Goal: Transaction & Acquisition: Purchase product/service

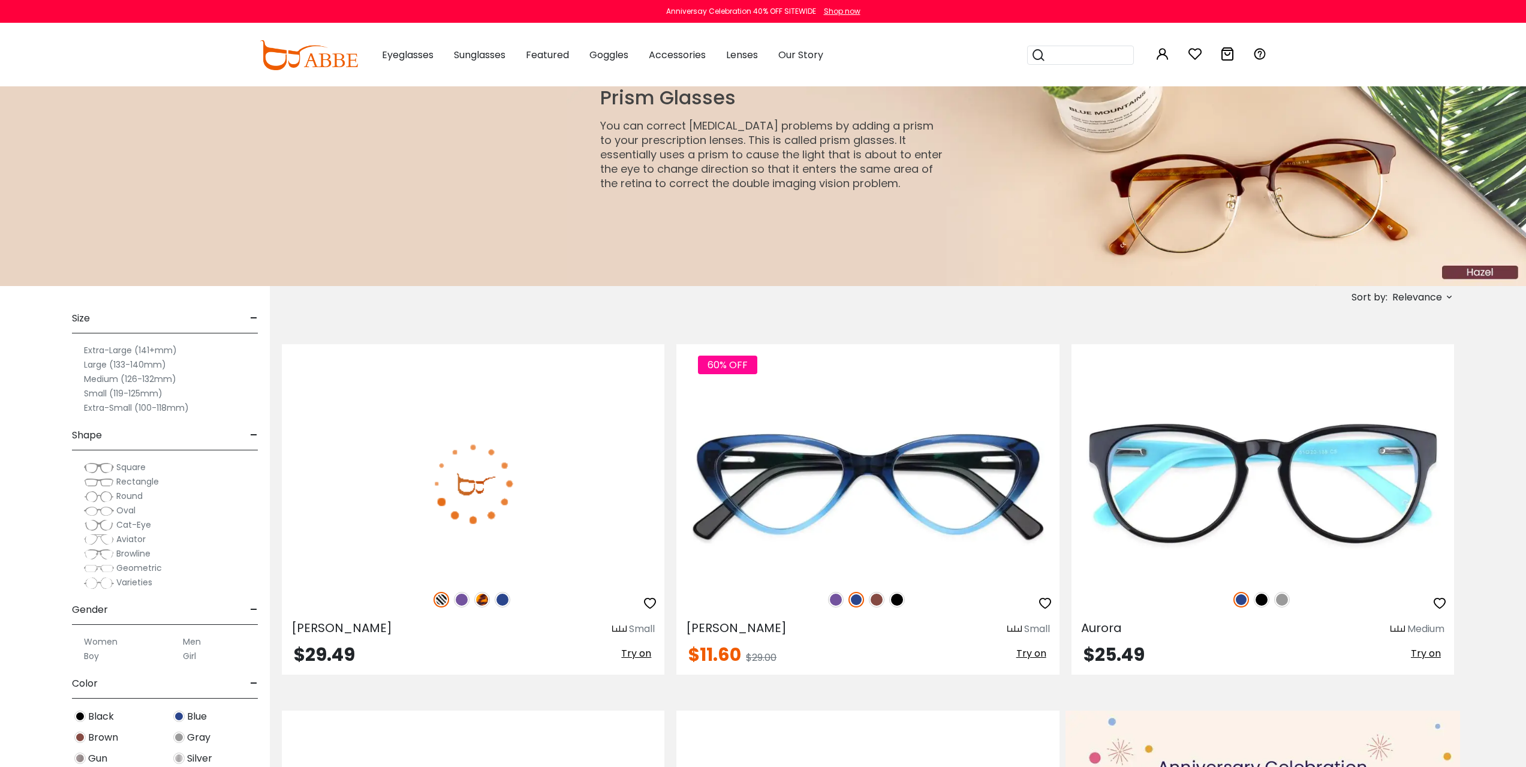
click at [124, 541] on span "Aviator" at bounding box center [130, 539] width 29 height 12
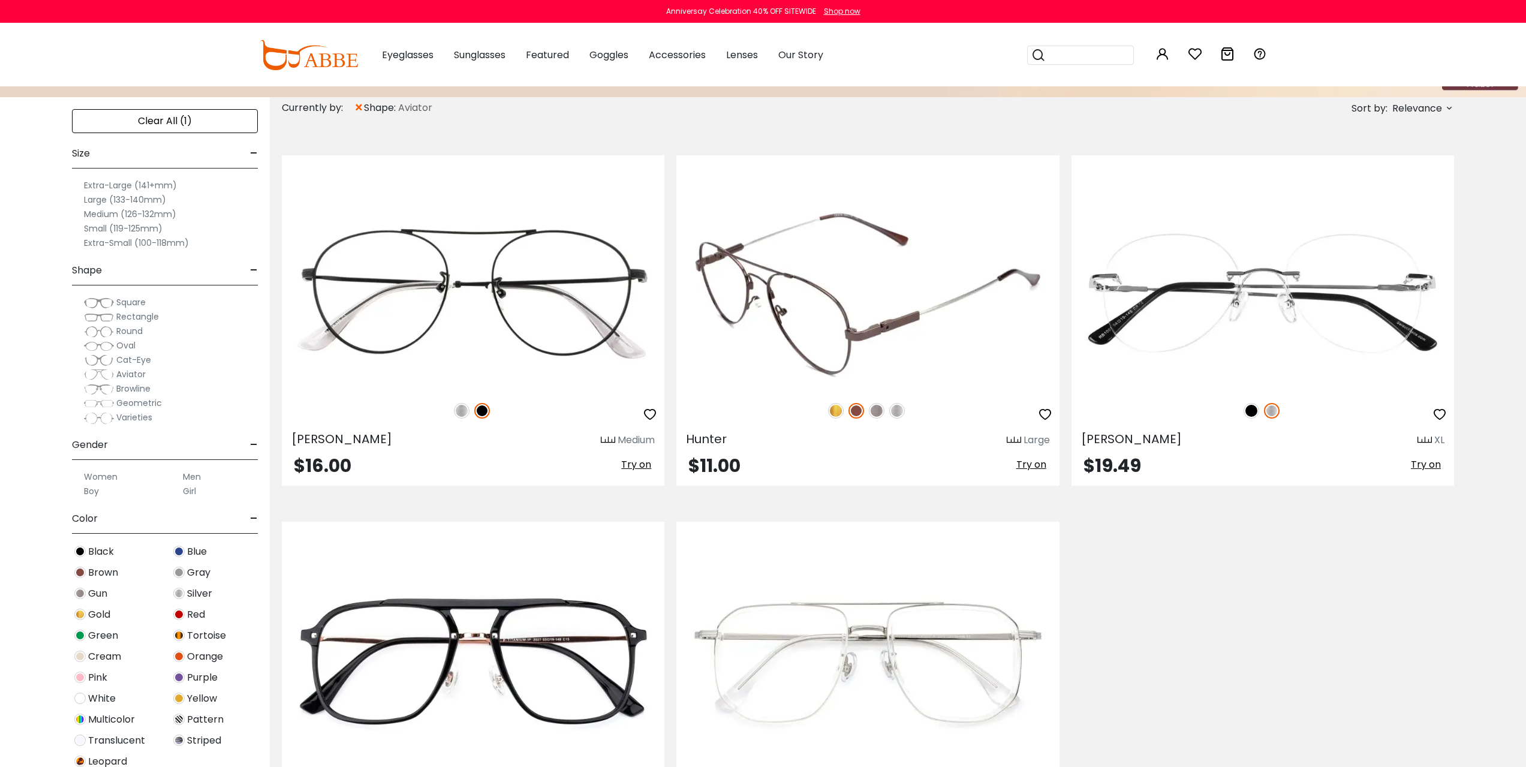
scroll to position [200, 0]
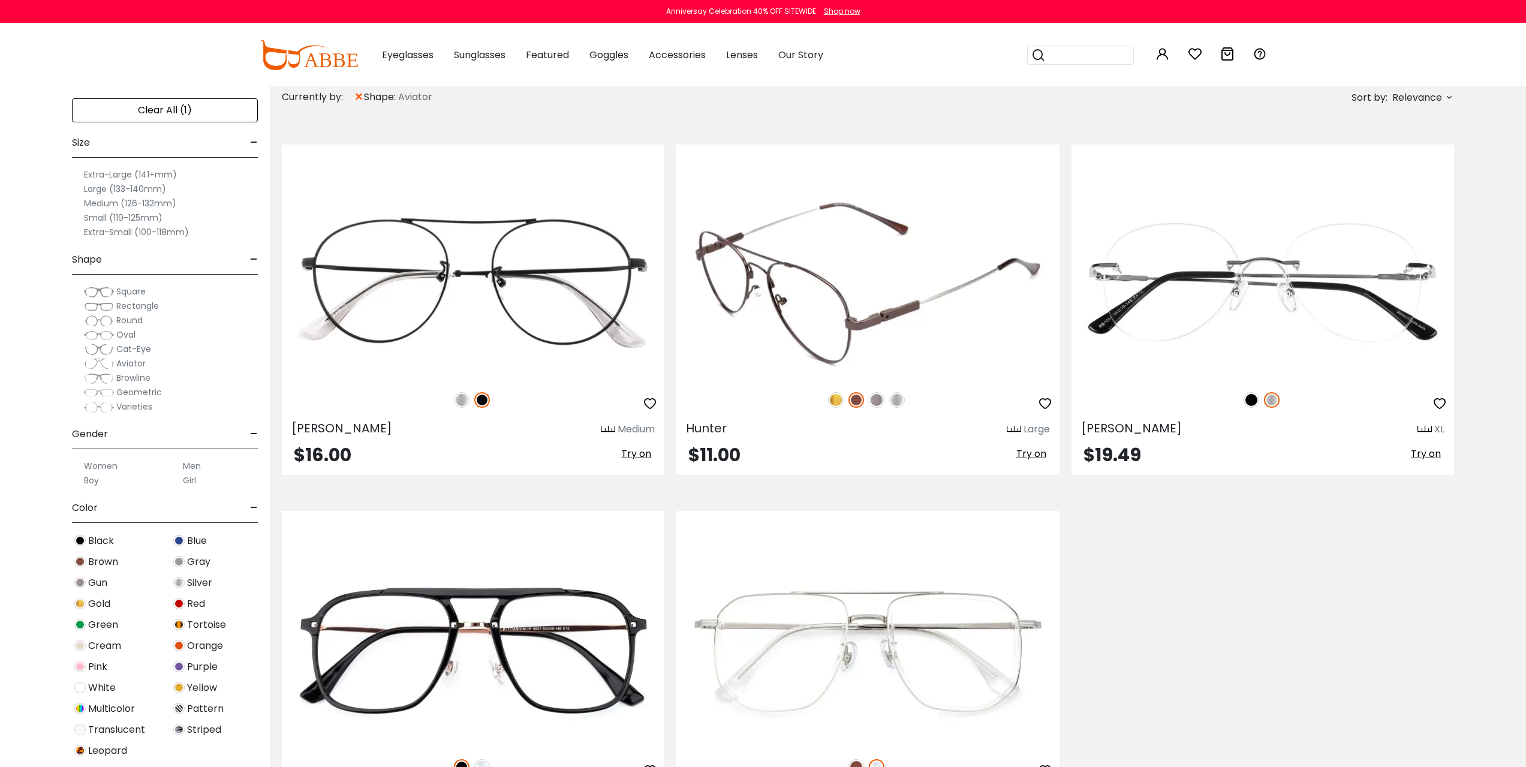
click at [858, 348] on img at bounding box center [868, 283] width 383 height 191
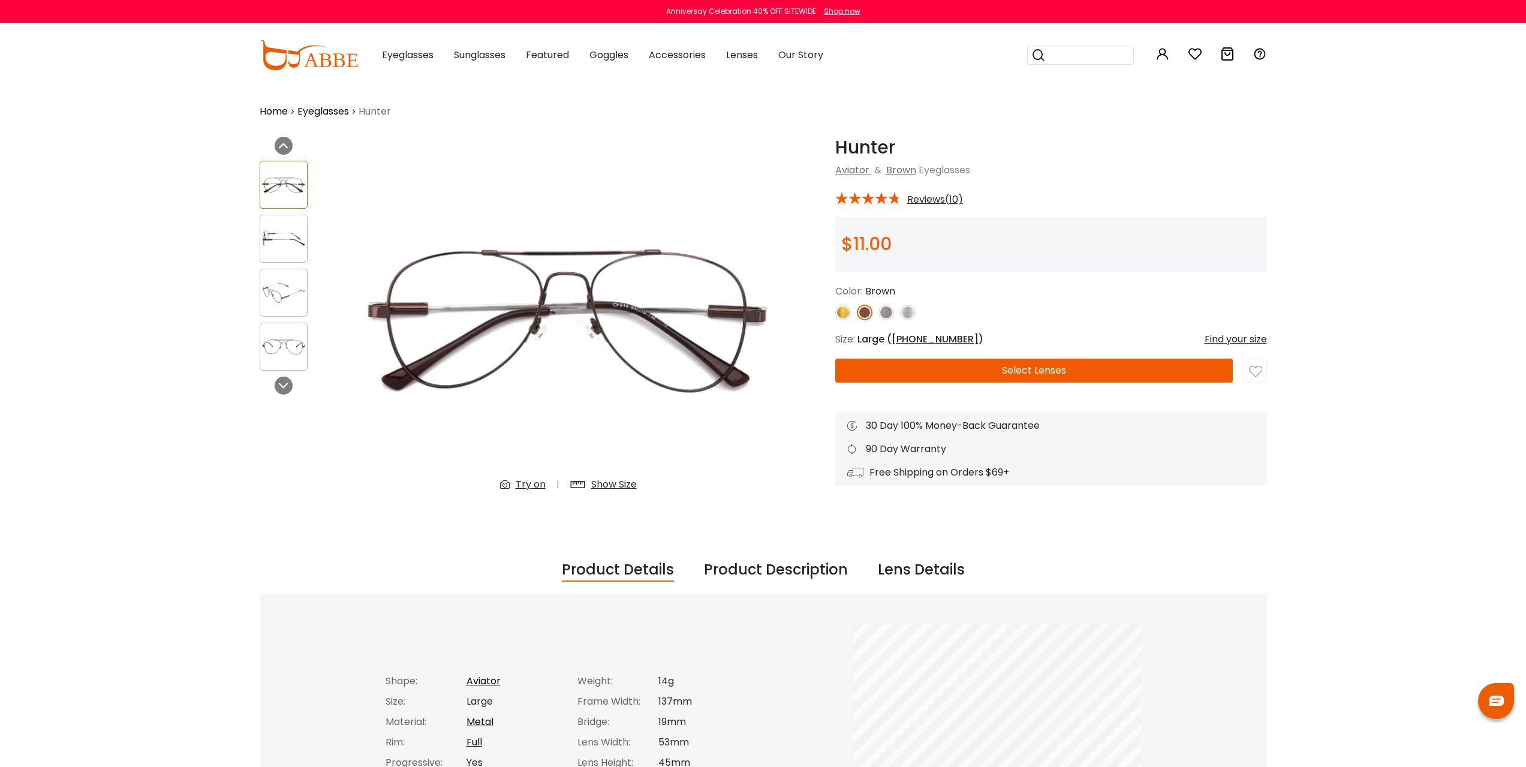
click at [942, 373] on button "Select Lenses" at bounding box center [1034, 371] width 398 height 24
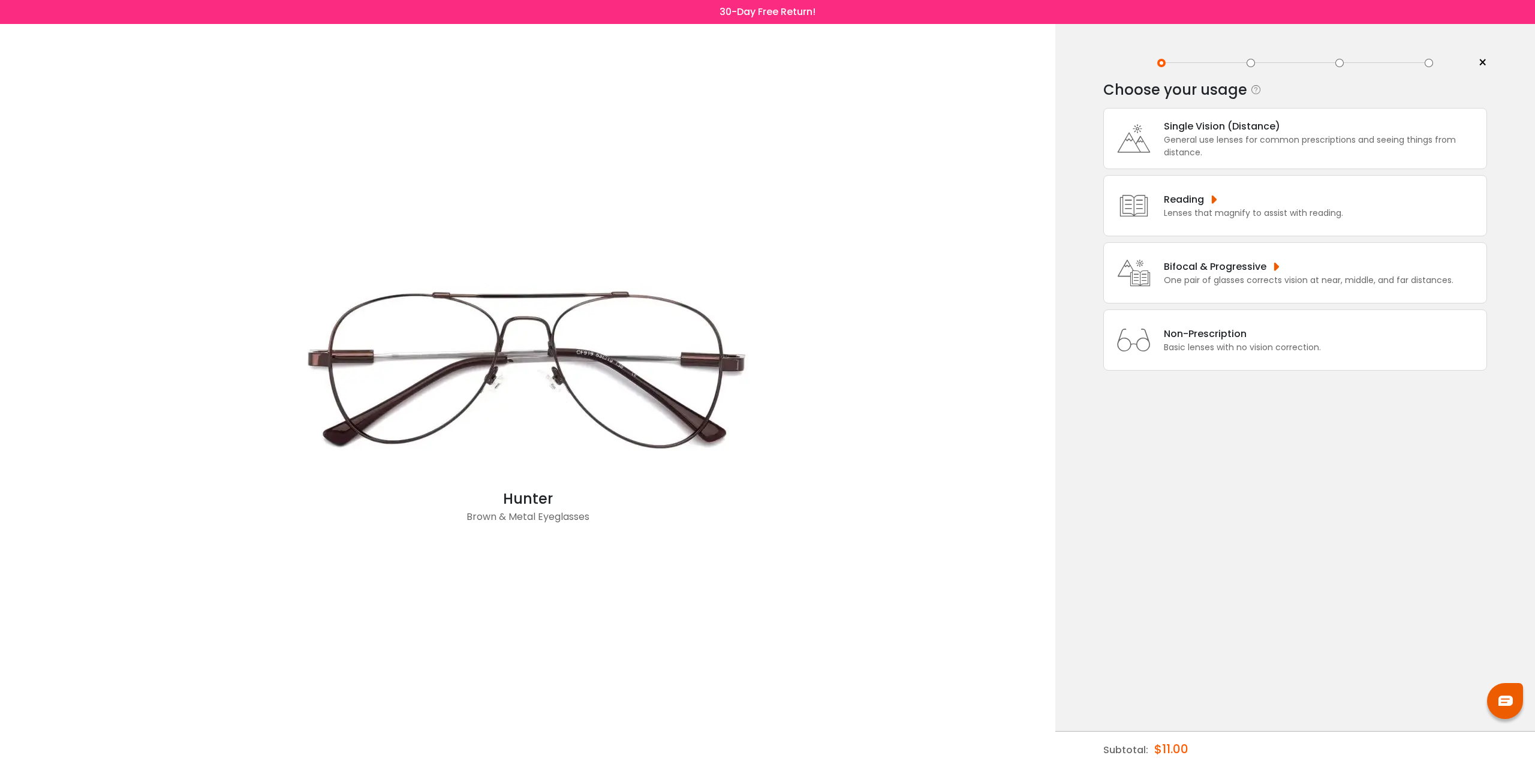
click at [1242, 273] on div "Bifocal & Progressive" at bounding box center [1309, 266] width 290 height 15
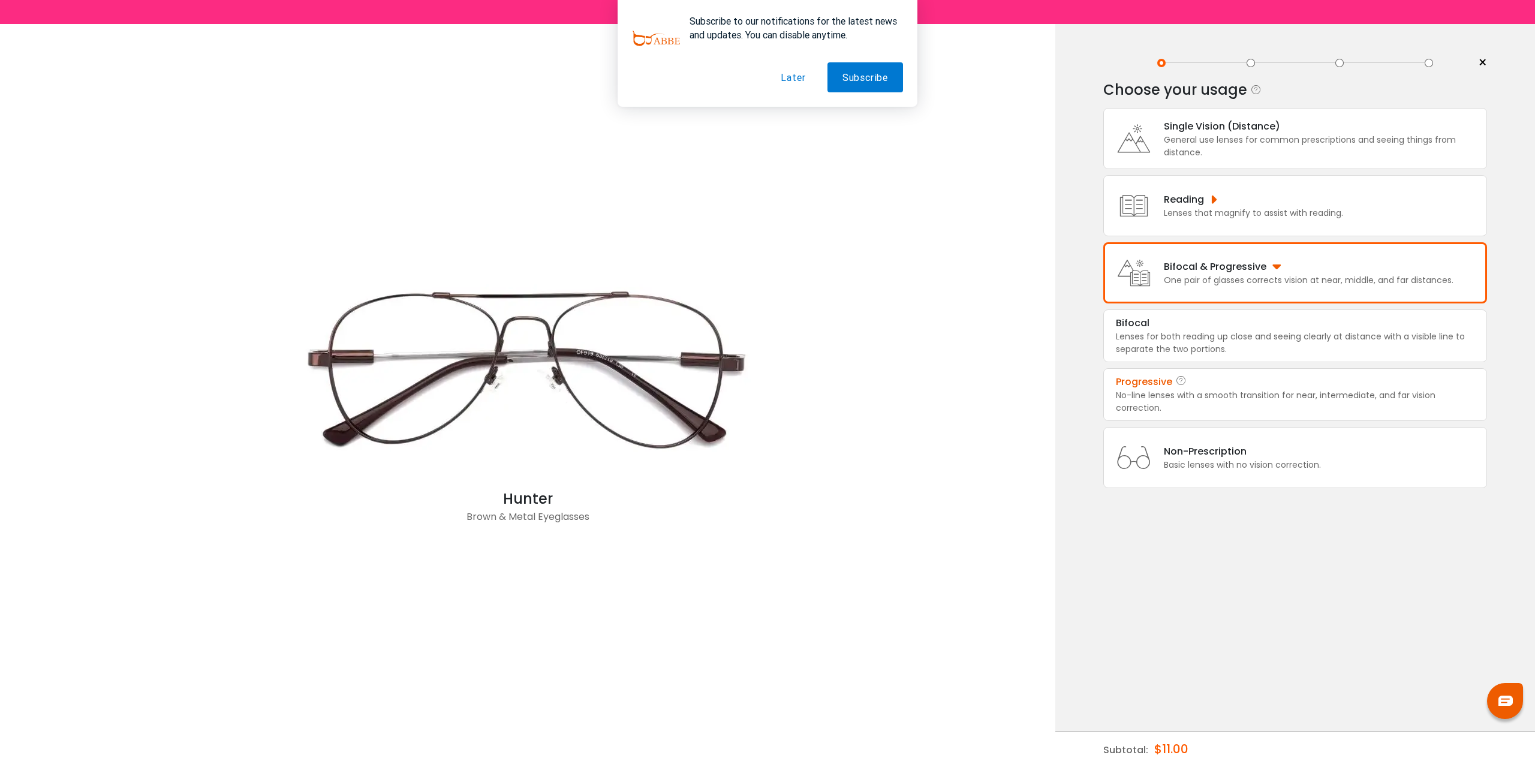
click at [1173, 402] on div "No-line lenses with a smooth transition for near, intermediate, and far vision …" at bounding box center [1295, 401] width 359 height 25
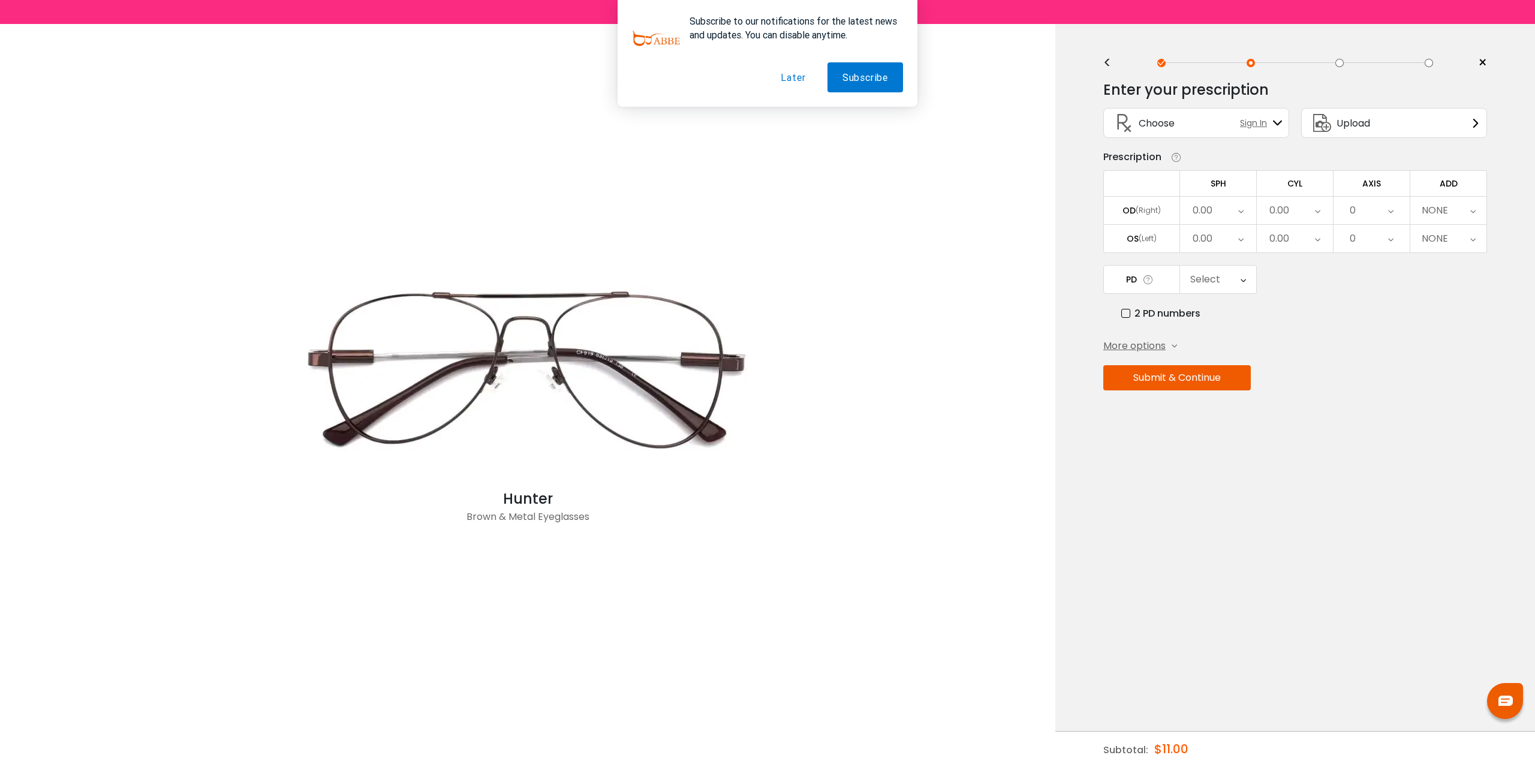
click at [1227, 287] on div "Select" at bounding box center [1218, 280] width 76 height 28
click at [1138, 349] on span "More options" at bounding box center [1135, 346] width 62 height 14
click at [797, 79] on button "Later" at bounding box center [793, 77] width 55 height 30
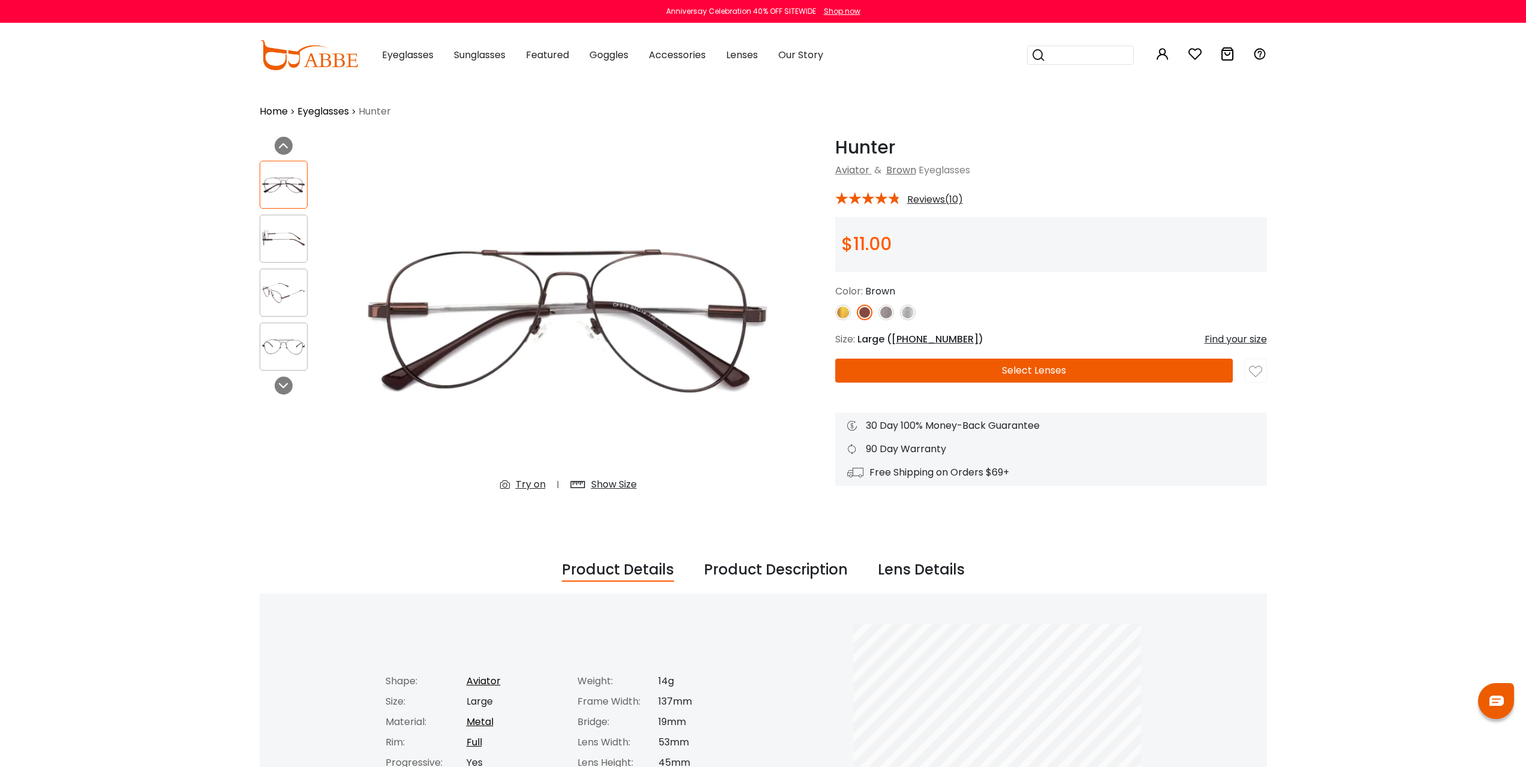
click at [885, 314] on img at bounding box center [887, 313] width 16 height 16
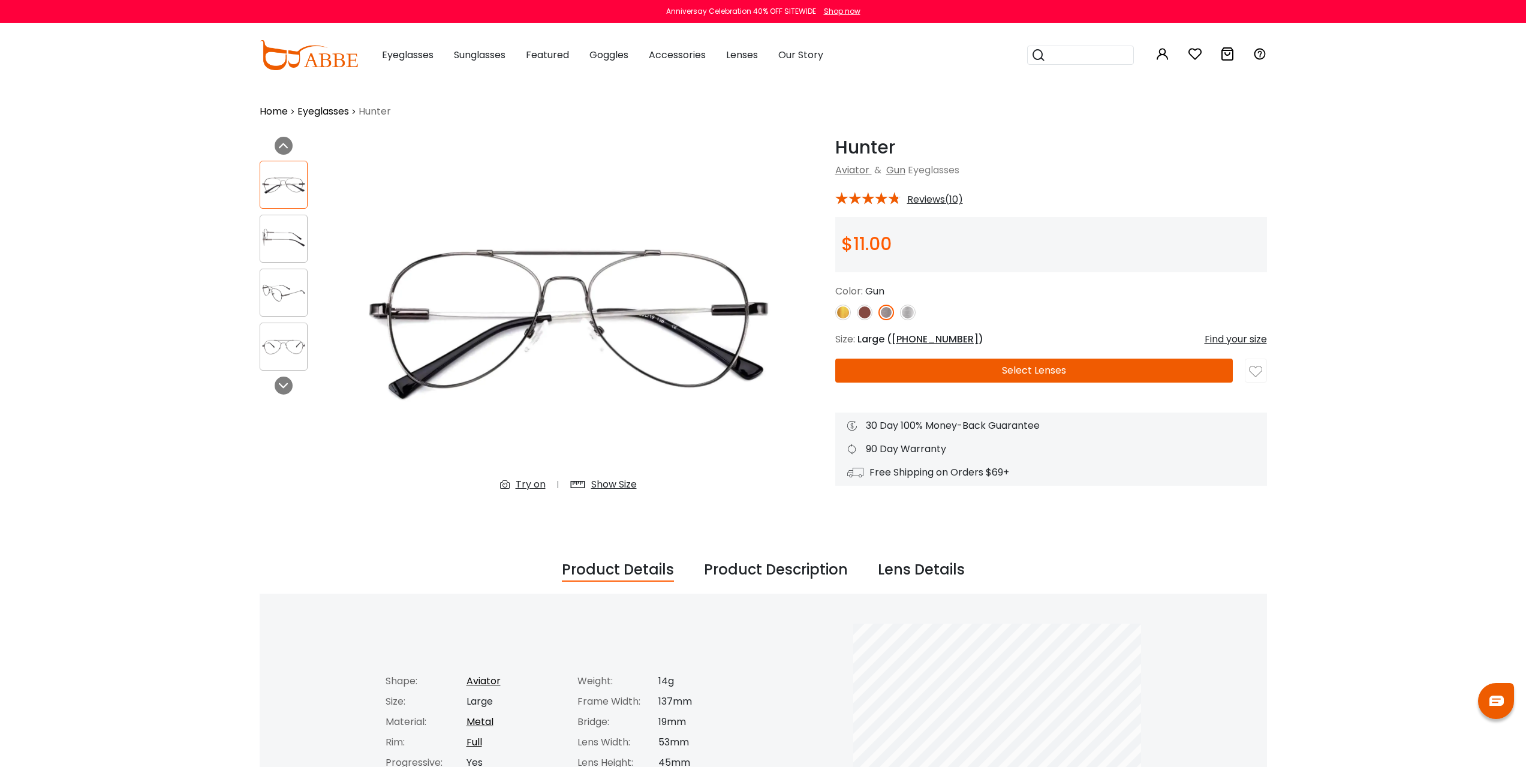
click at [923, 372] on button "Select Lenses" at bounding box center [1034, 371] width 398 height 24
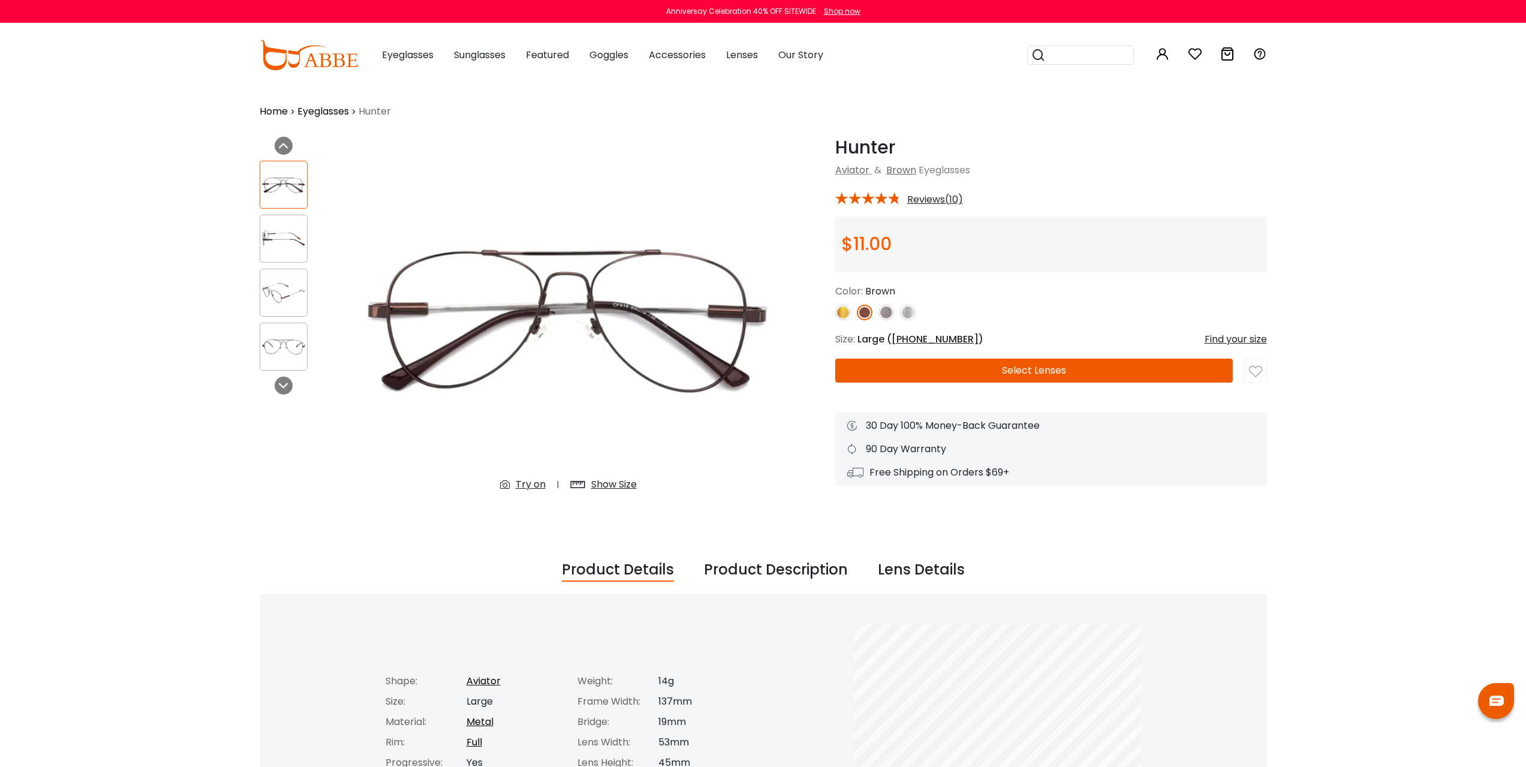
click at [919, 337] on span "53-19-138" at bounding box center [935, 339] width 87 height 14
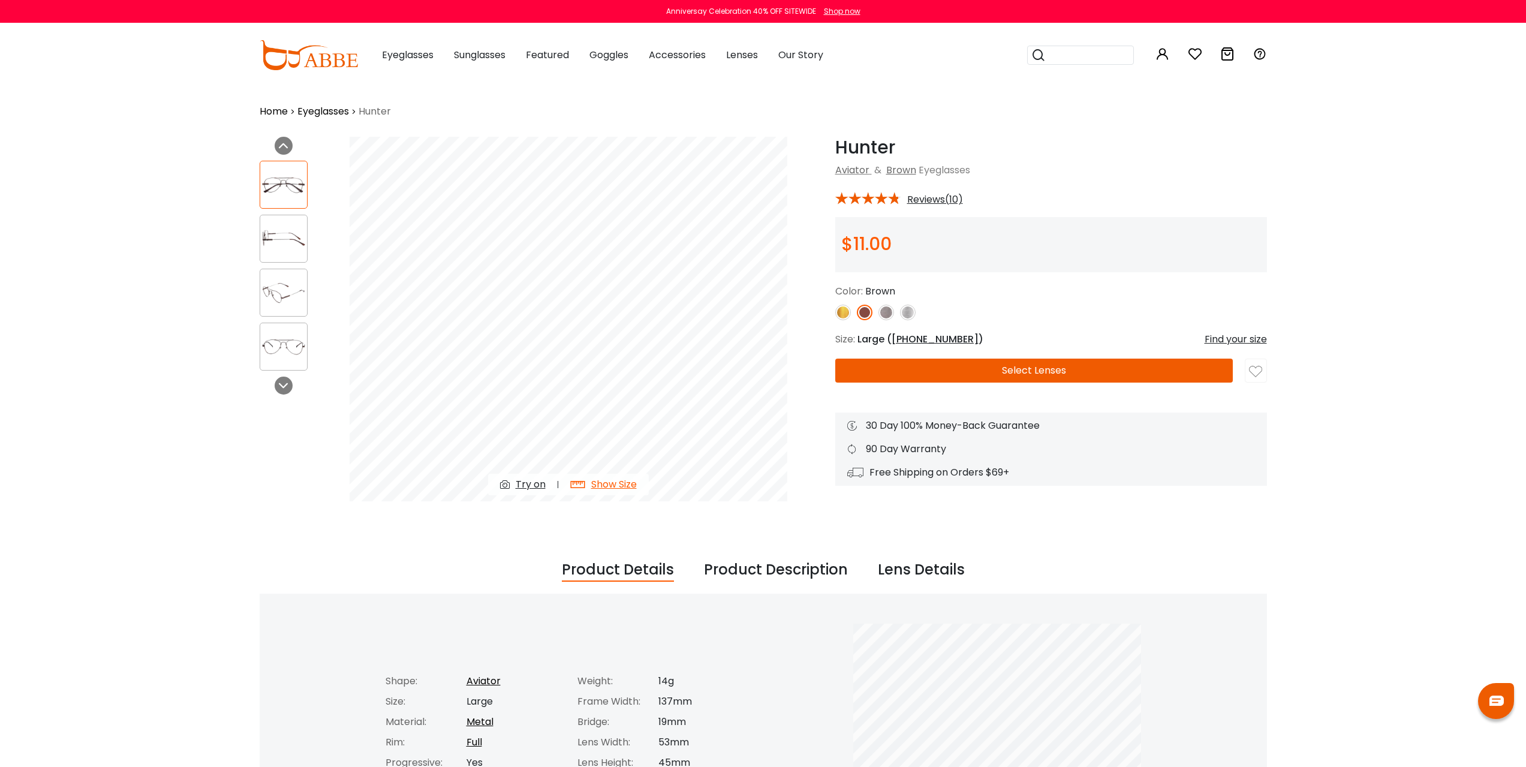
click at [1210, 338] on div "Find your size" at bounding box center [1236, 339] width 62 height 14
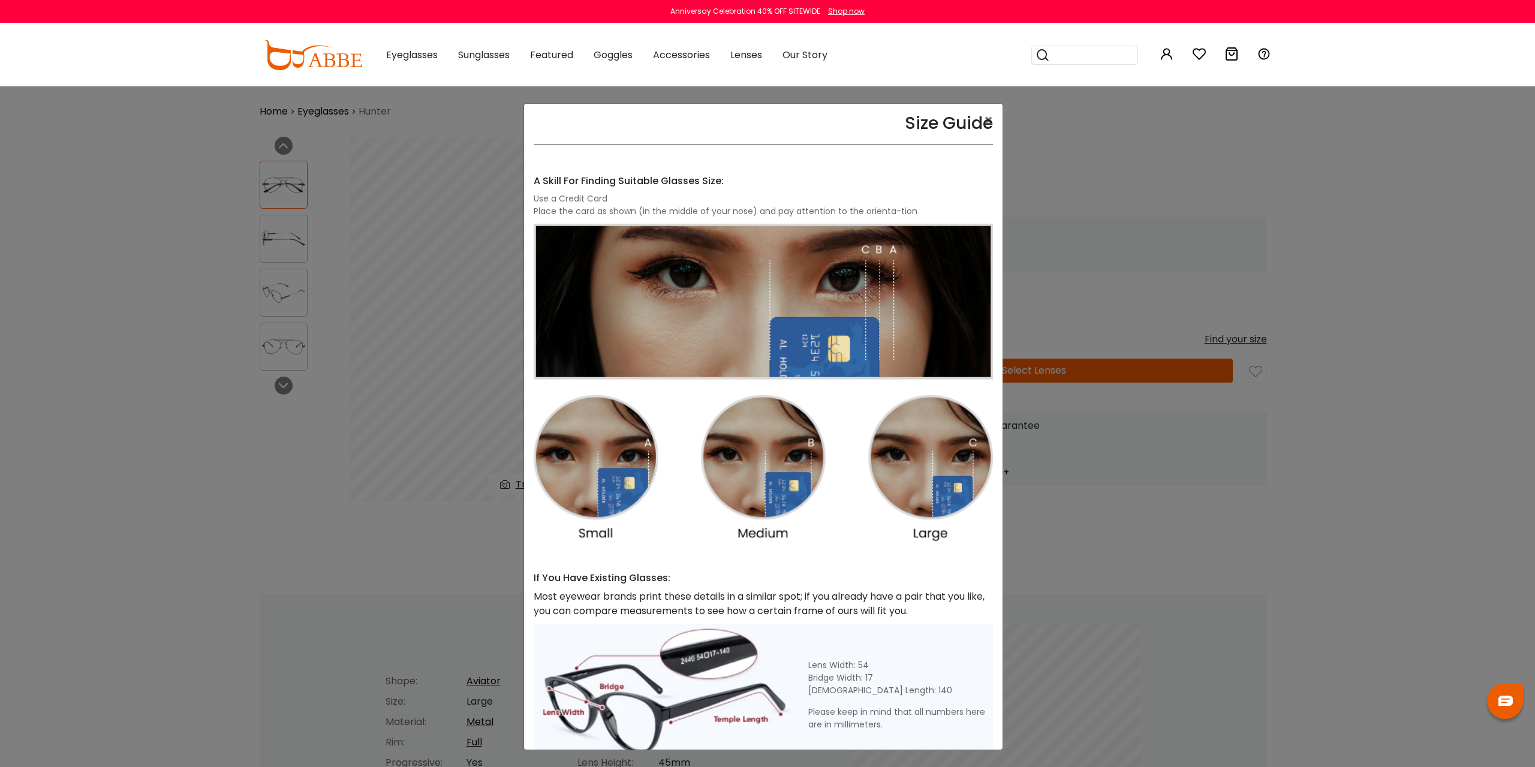
click at [570, 468] on img at bounding box center [763, 383] width 459 height 318
click at [590, 474] on img at bounding box center [763, 383] width 459 height 318
click at [931, 506] on img at bounding box center [763, 383] width 459 height 318
click at [1080, 581] on div "Size Guide × A Skill For Finding Suitable Glasses Size: Use a Credit Card Place…" at bounding box center [767, 383] width 1535 height 767
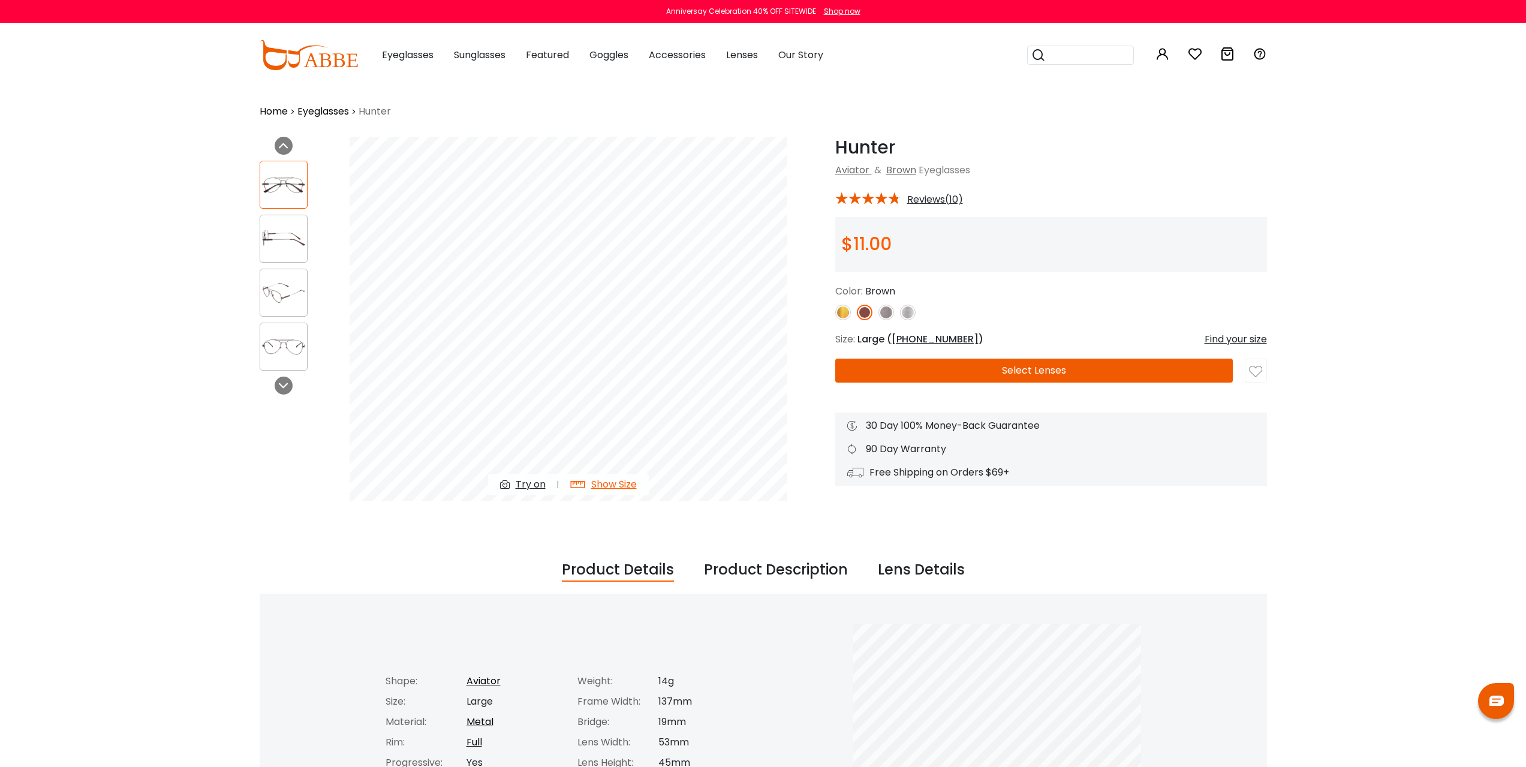
click at [853, 342] on span "Size:" at bounding box center [845, 339] width 20 height 14
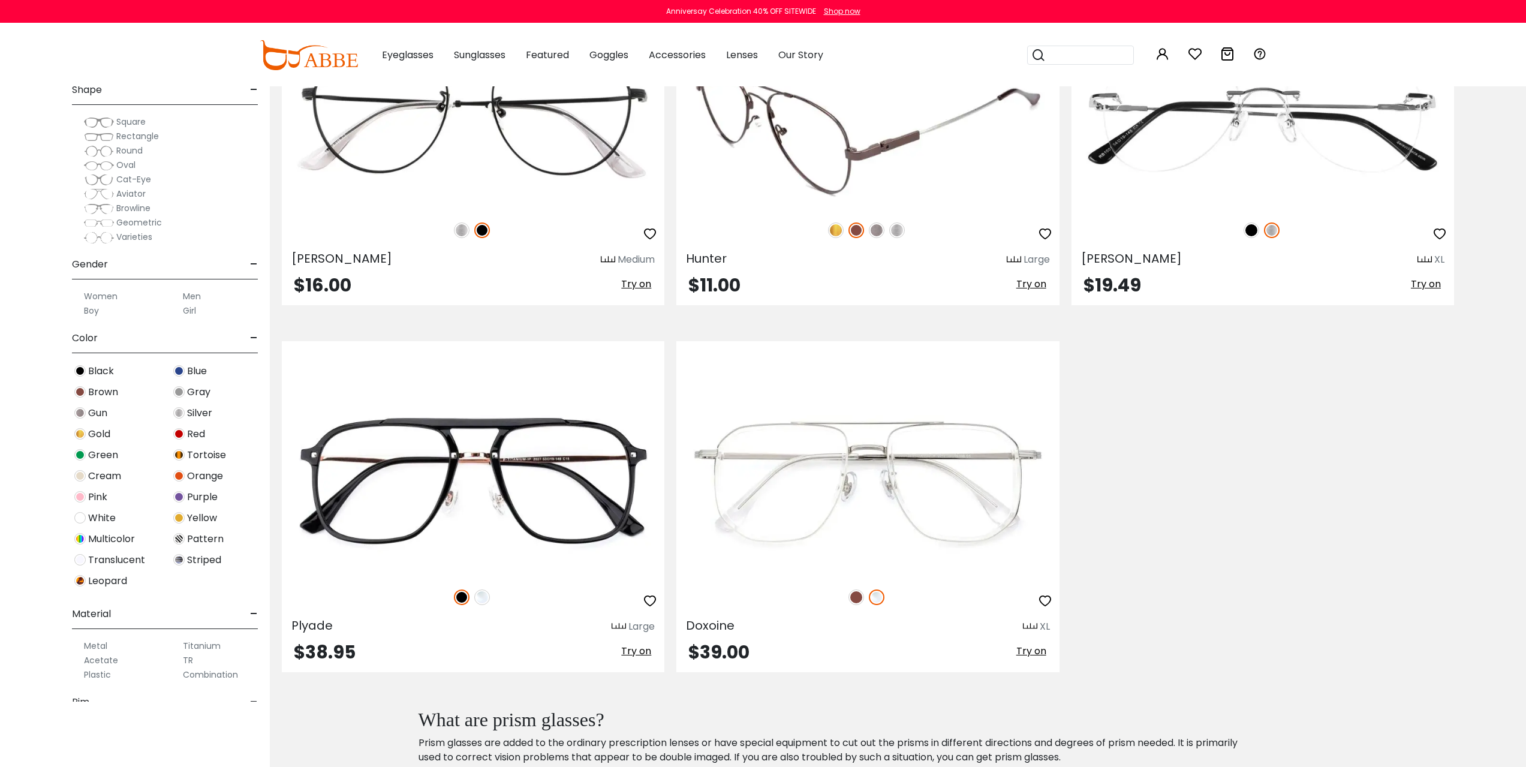
scroll to position [399, 0]
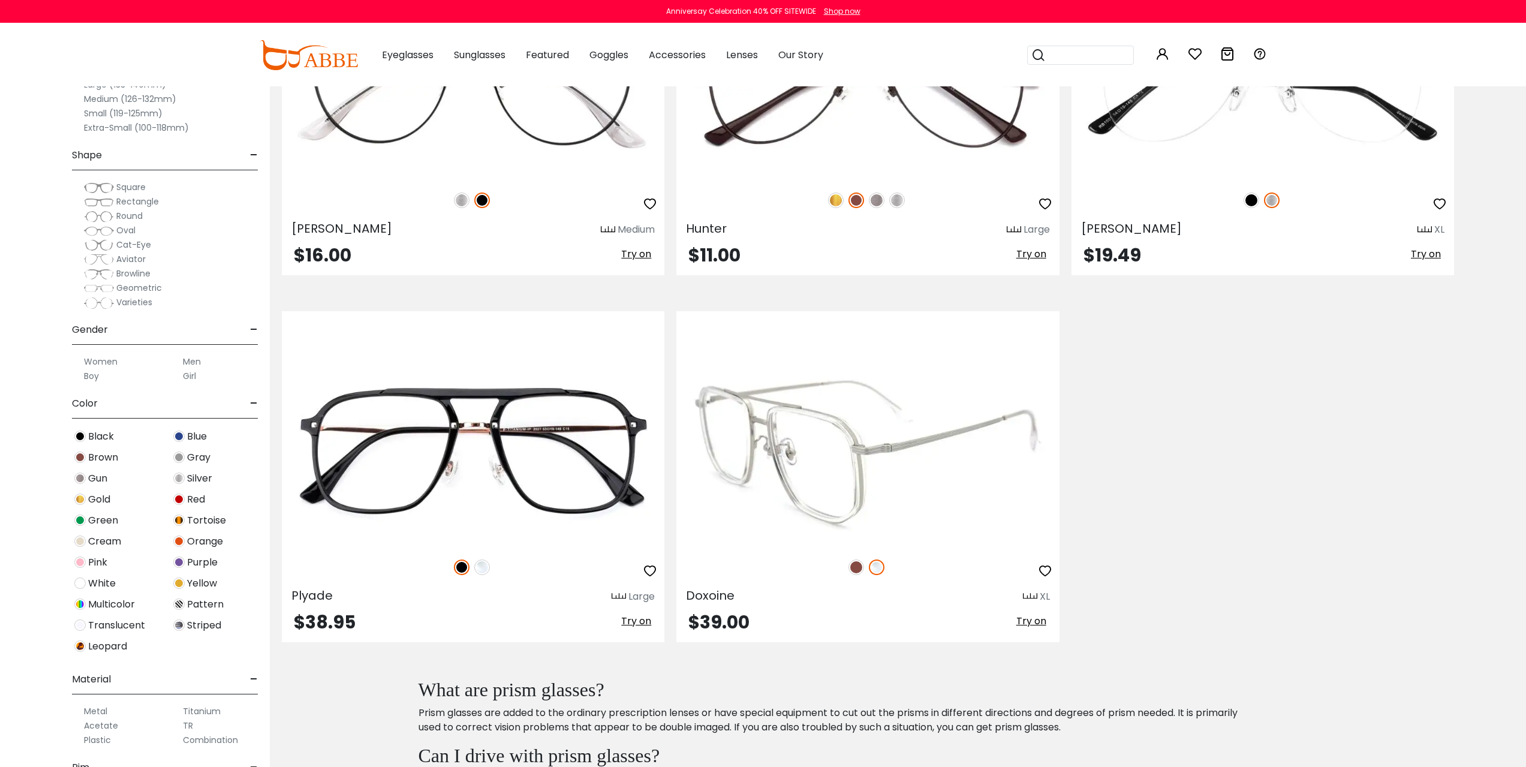
click at [837, 479] on img at bounding box center [868, 449] width 383 height 191
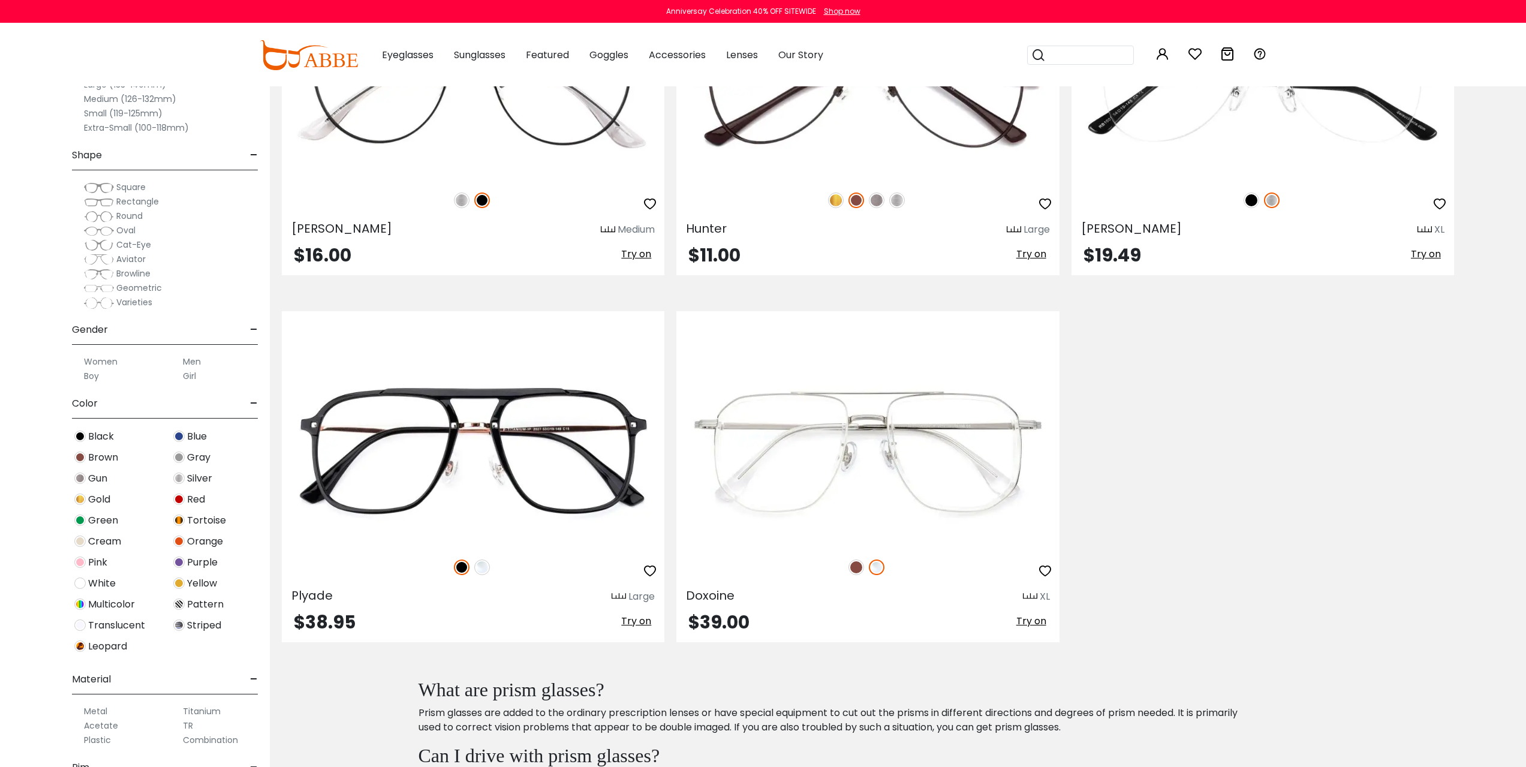
click at [106, 360] on label "Women" at bounding box center [101, 361] width 34 height 14
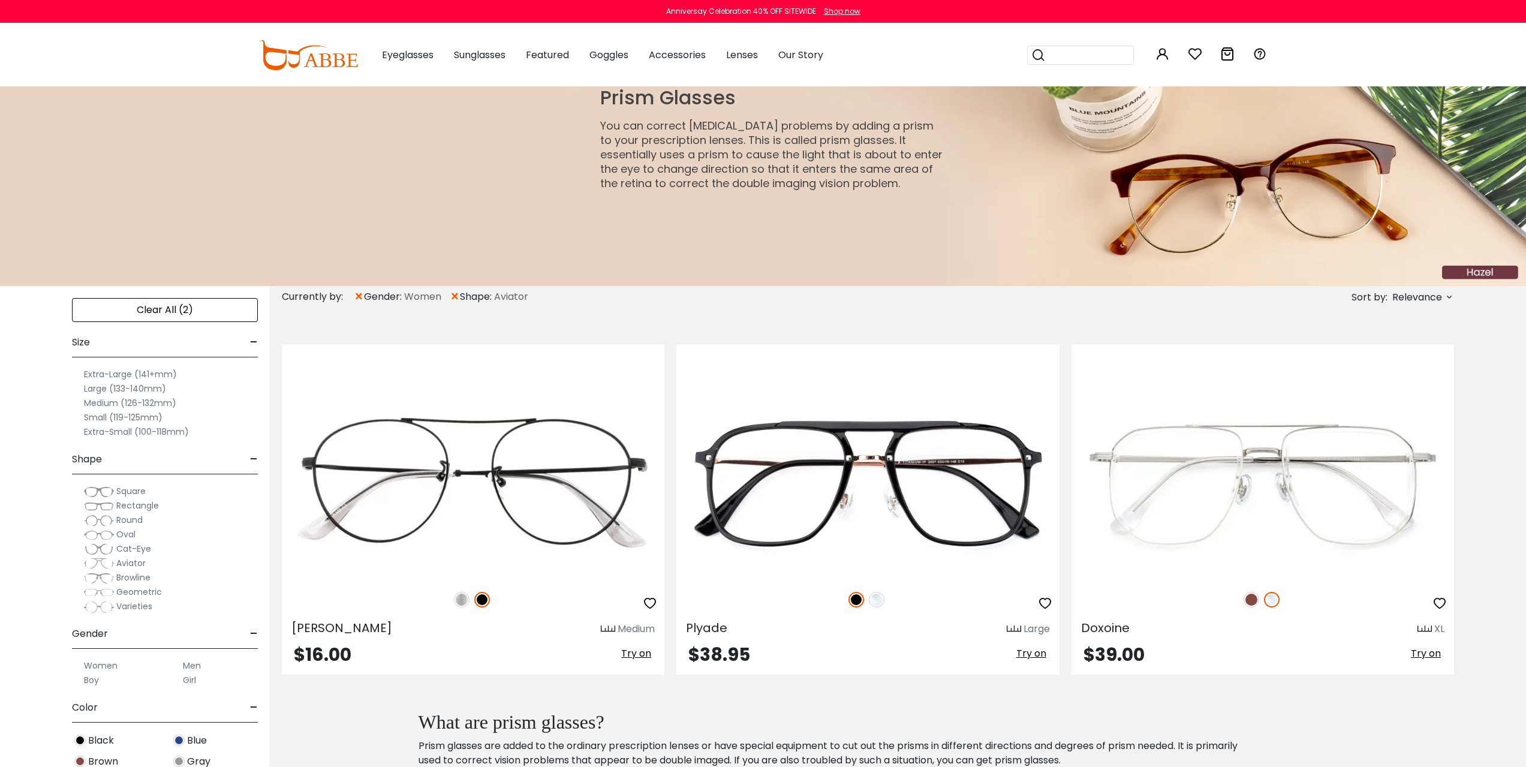
click at [133, 417] on label "Small (119-125mm)" at bounding box center [123, 417] width 79 height 14
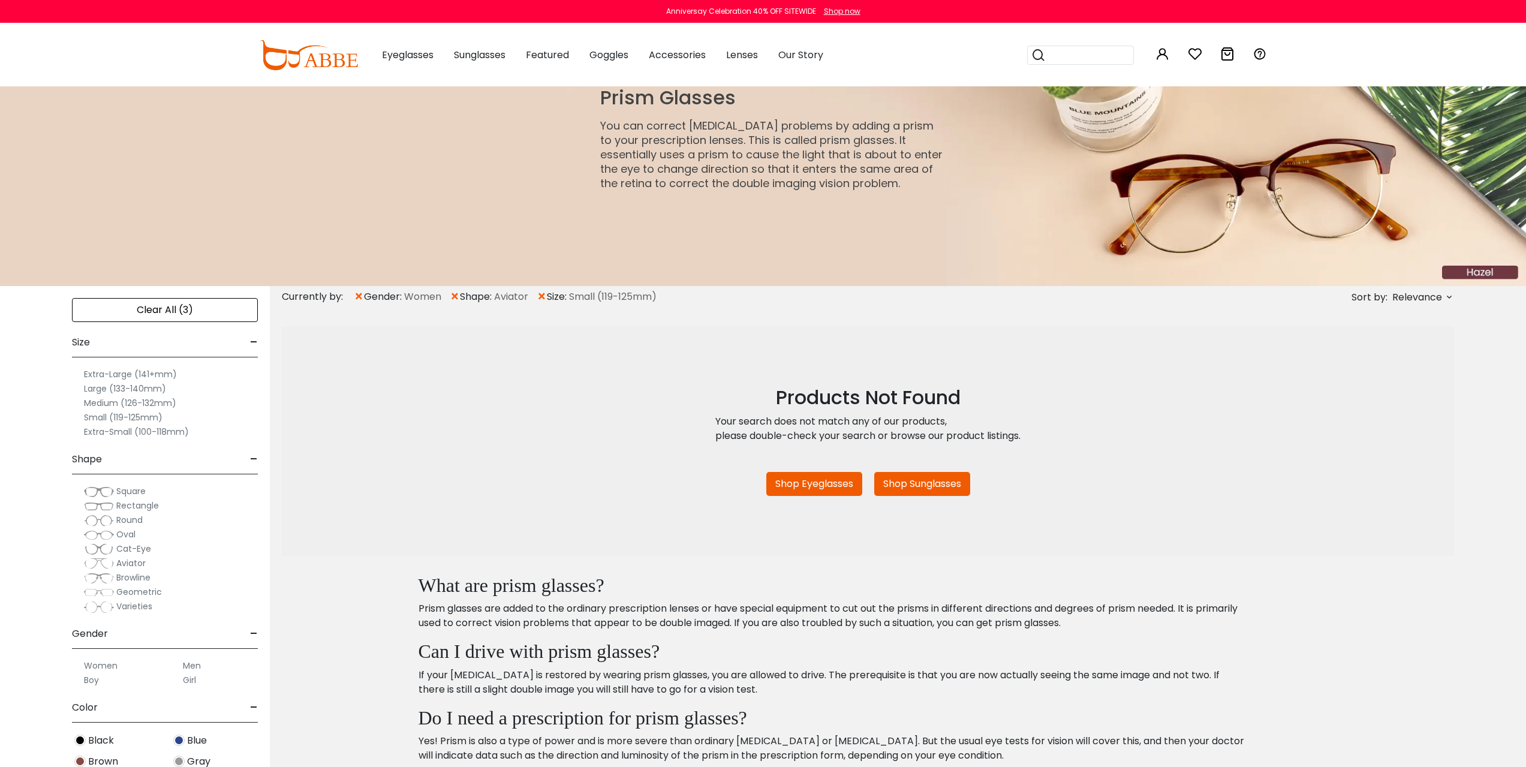
click at [130, 567] on span "Aviator" at bounding box center [130, 563] width 29 height 12
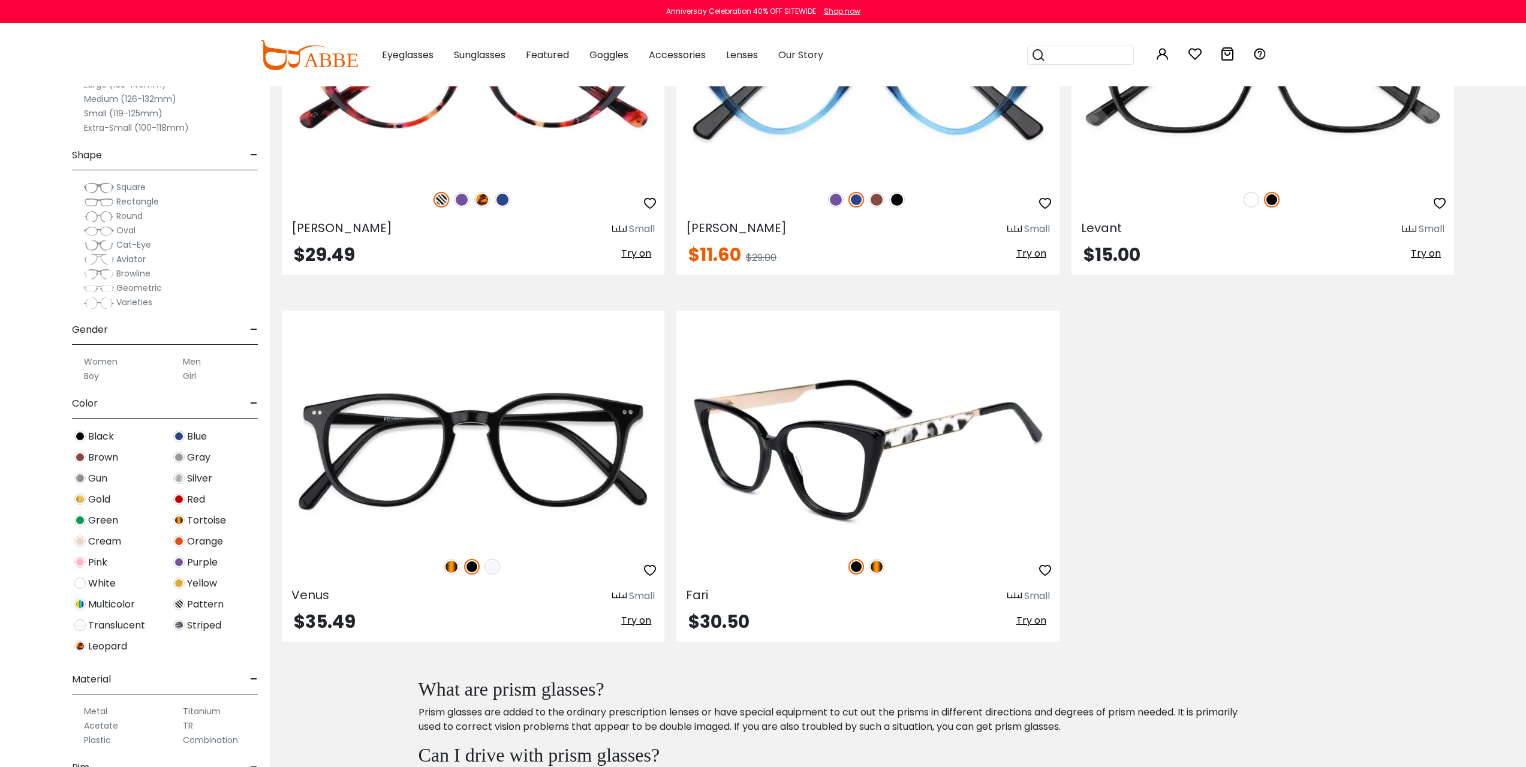
scroll to position [200, 0]
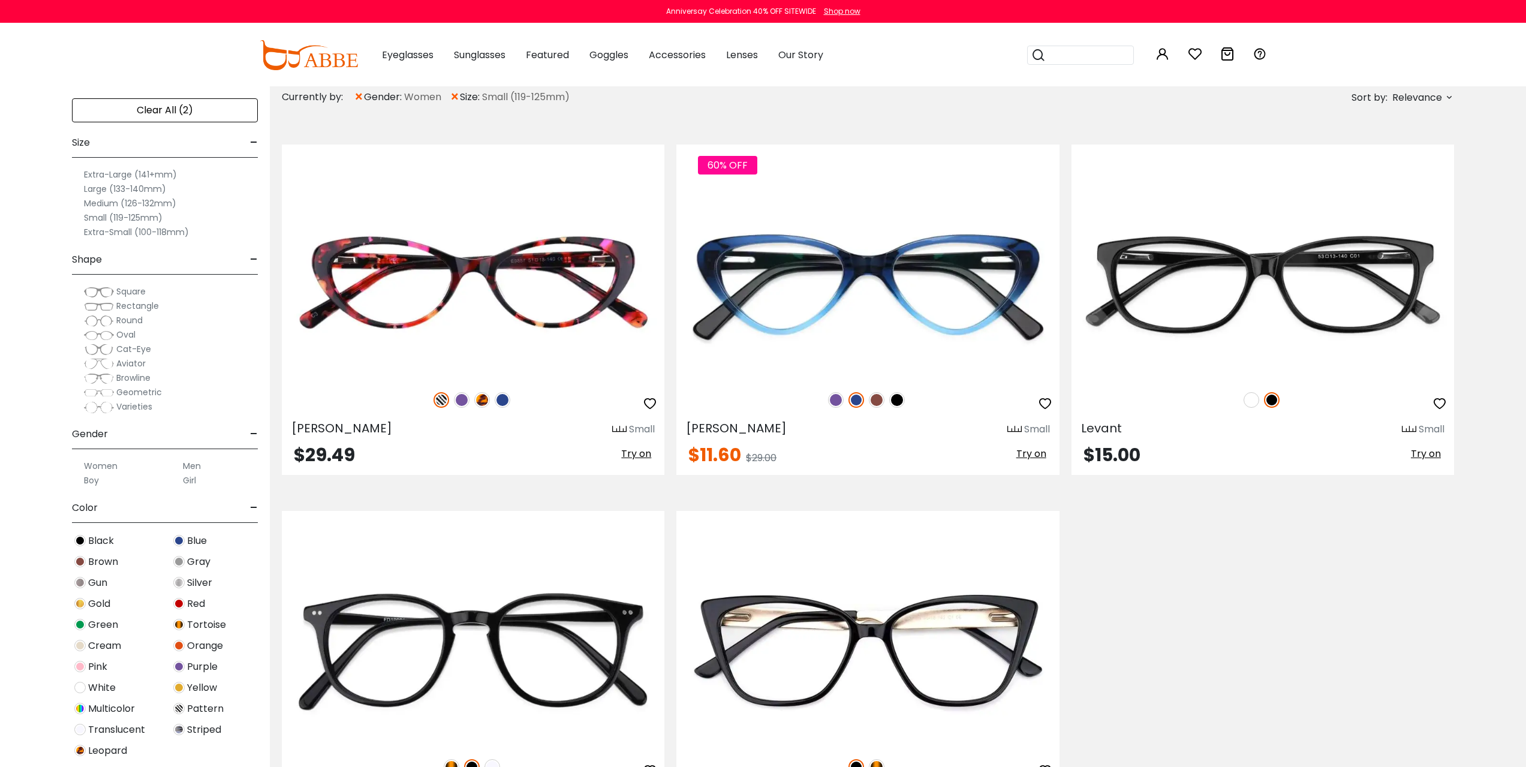
click at [126, 363] on span "Aviator" at bounding box center [130, 363] width 29 height 12
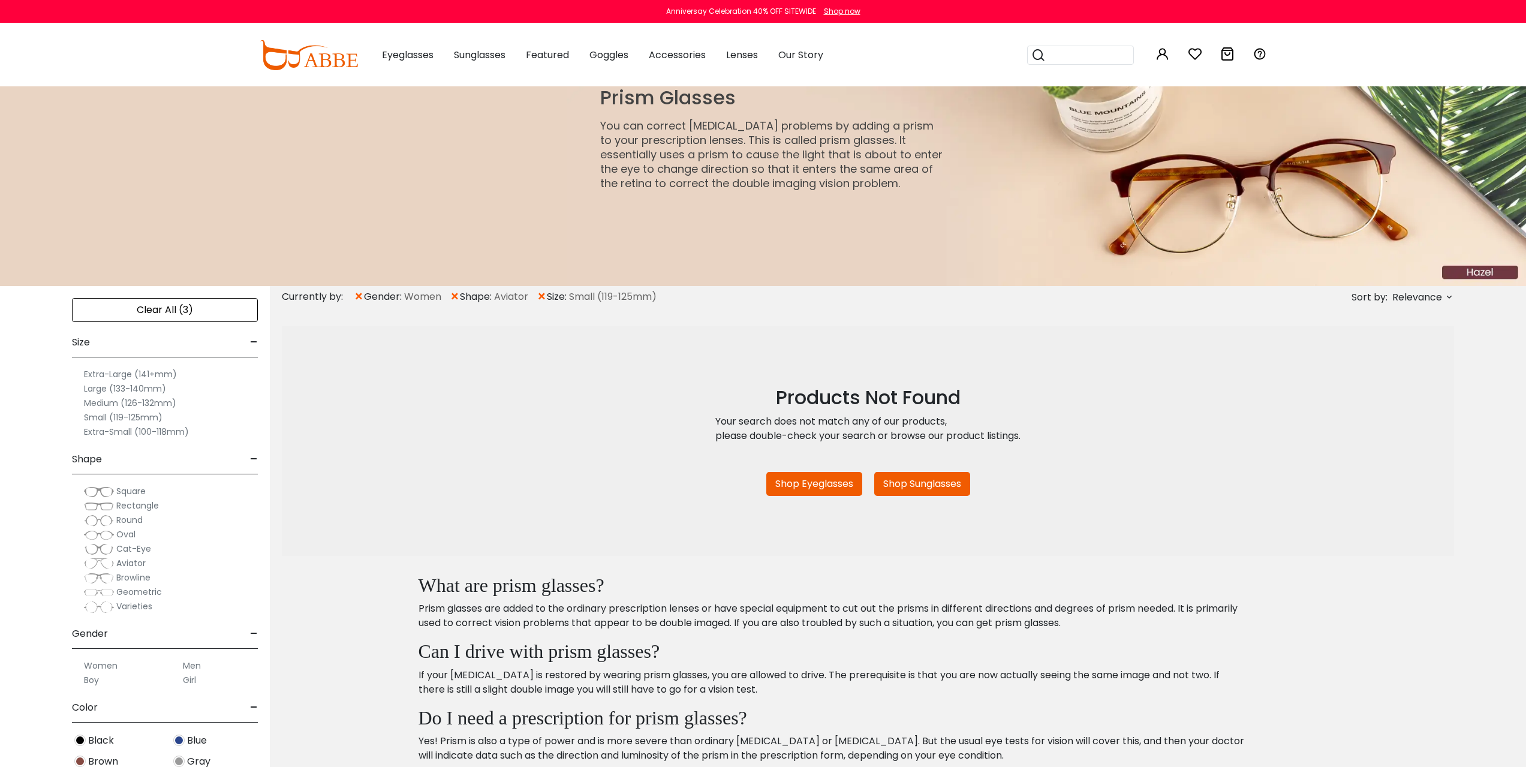
click at [130, 607] on span "Varieties" at bounding box center [134, 606] width 36 height 12
click at [127, 567] on span "Aviator" at bounding box center [130, 563] width 29 height 12
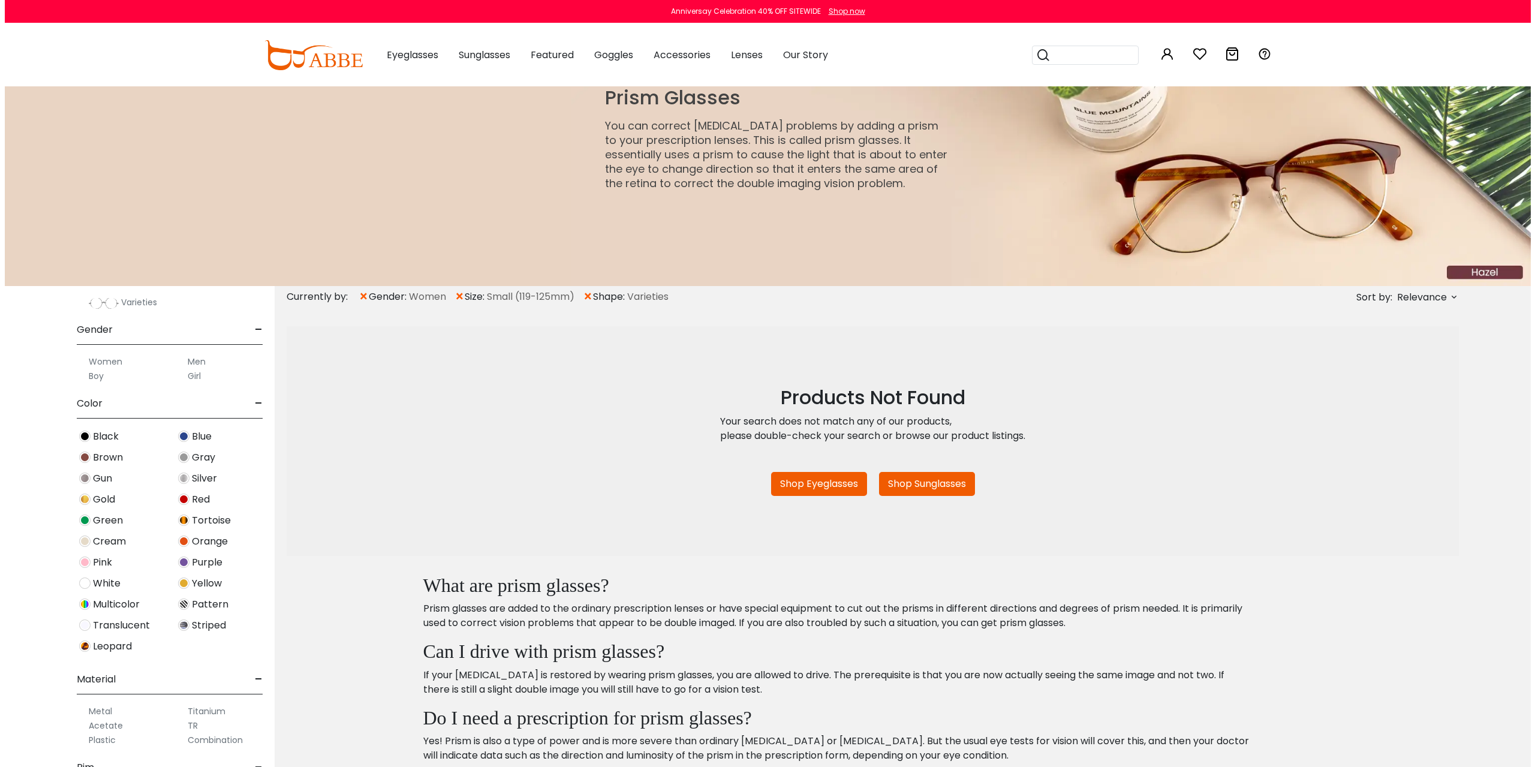
scroll to position [306, 0]
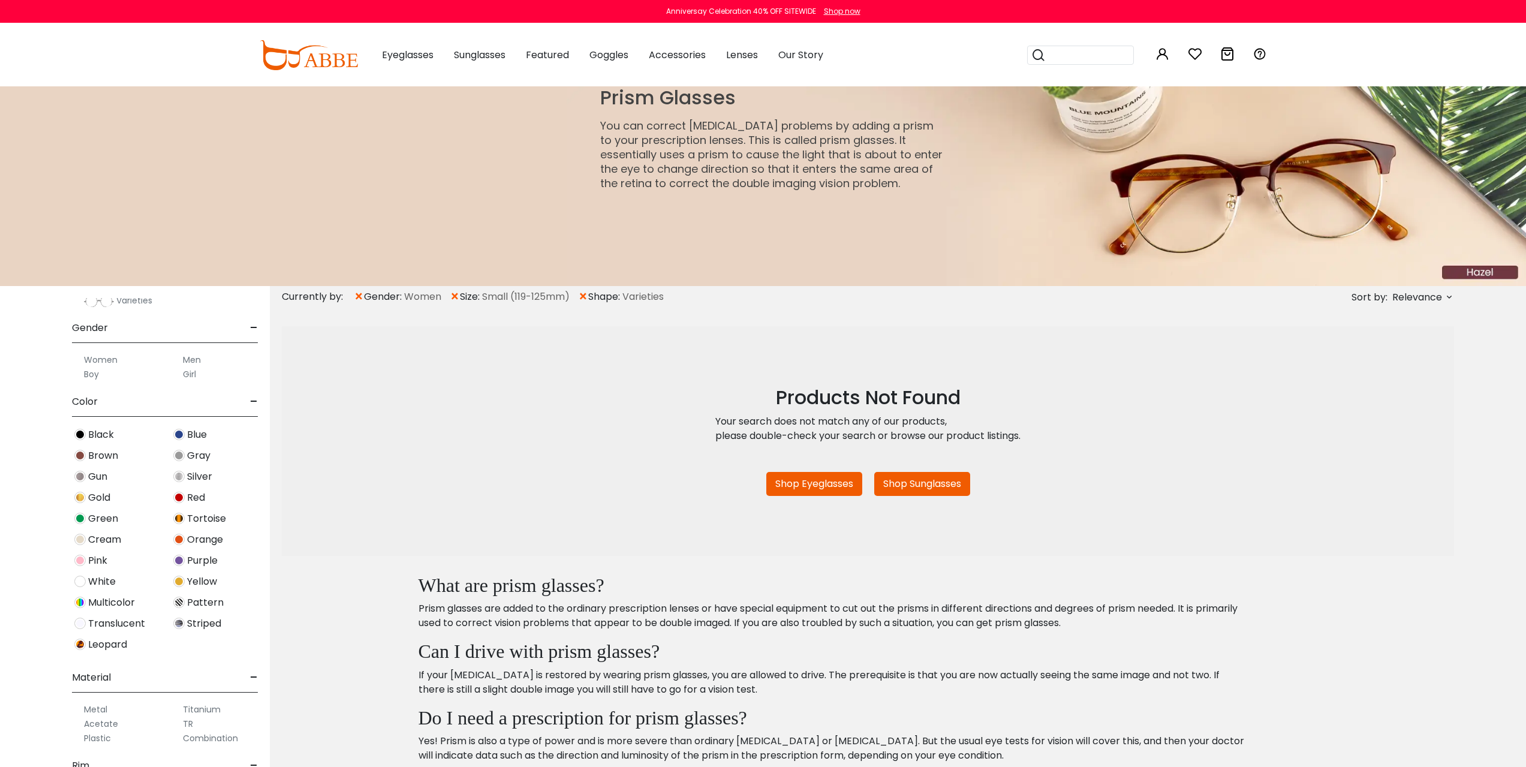
click at [813, 483] on link "Shop Eyeglasses" at bounding box center [815, 484] width 96 height 24
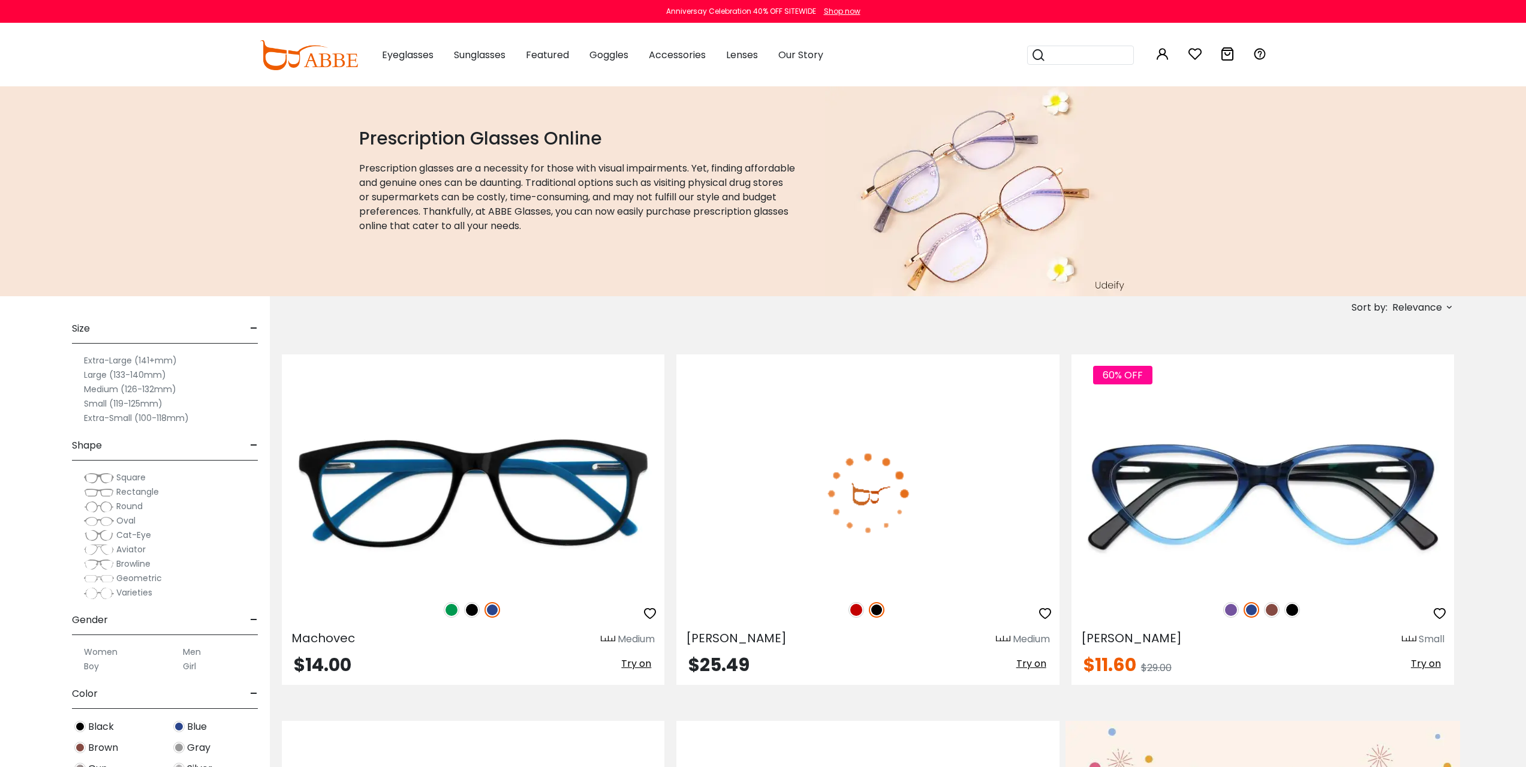
click at [138, 404] on label "Small (119-125mm)" at bounding box center [123, 403] width 79 height 14
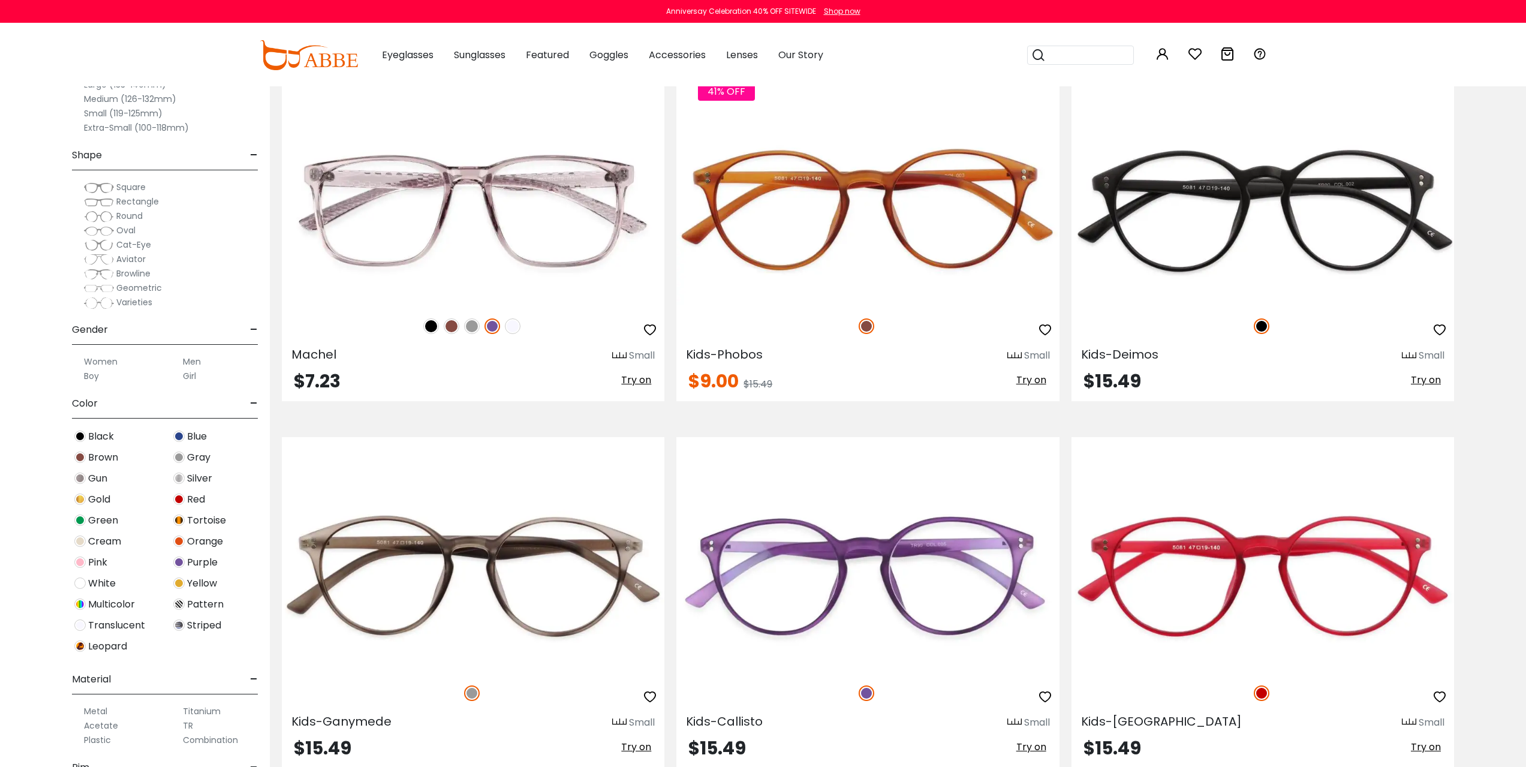
scroll to position [3798, 0]
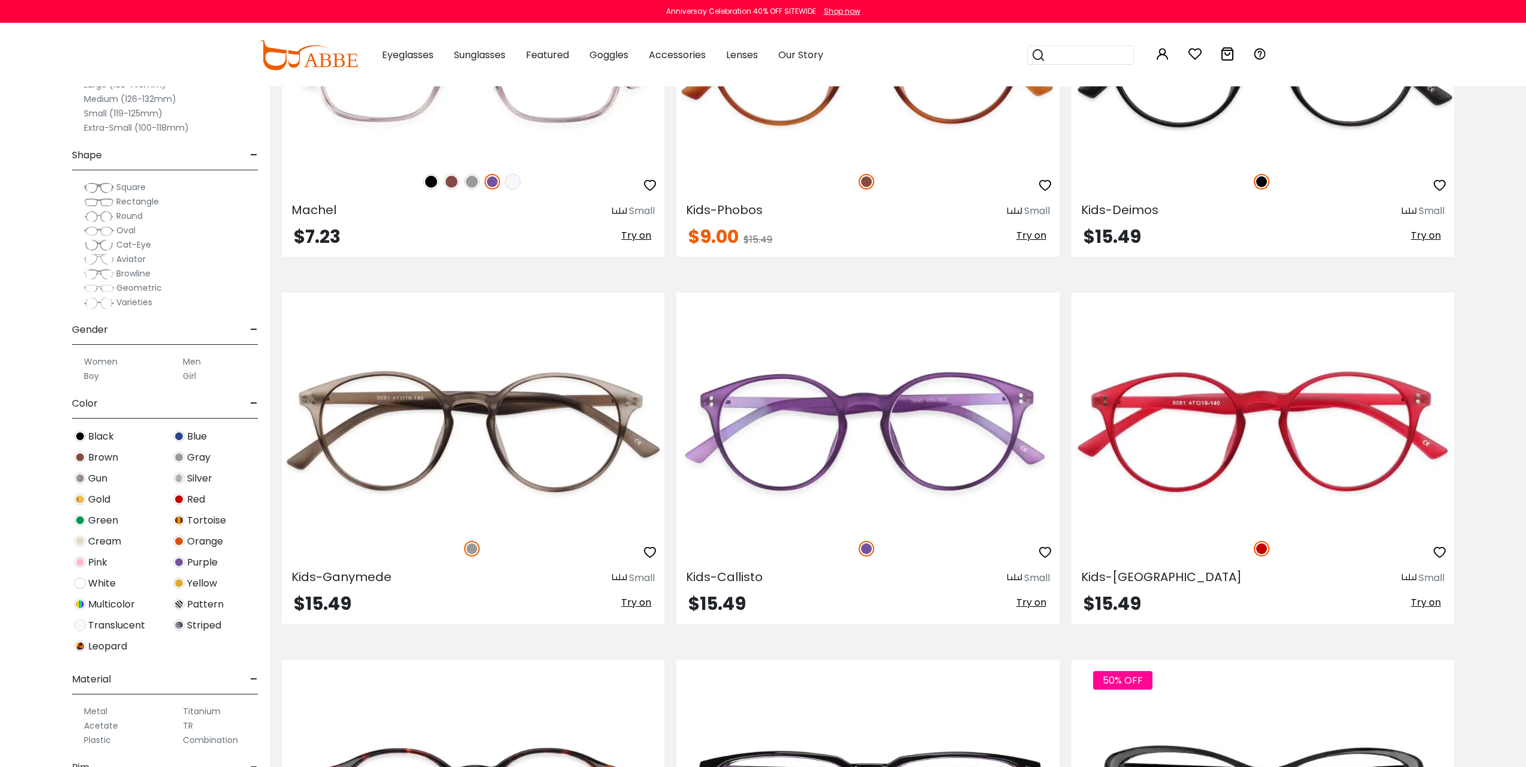
click at [133, 258] on span "Aviator" at bounding box center [130, 259] width 29 height 12
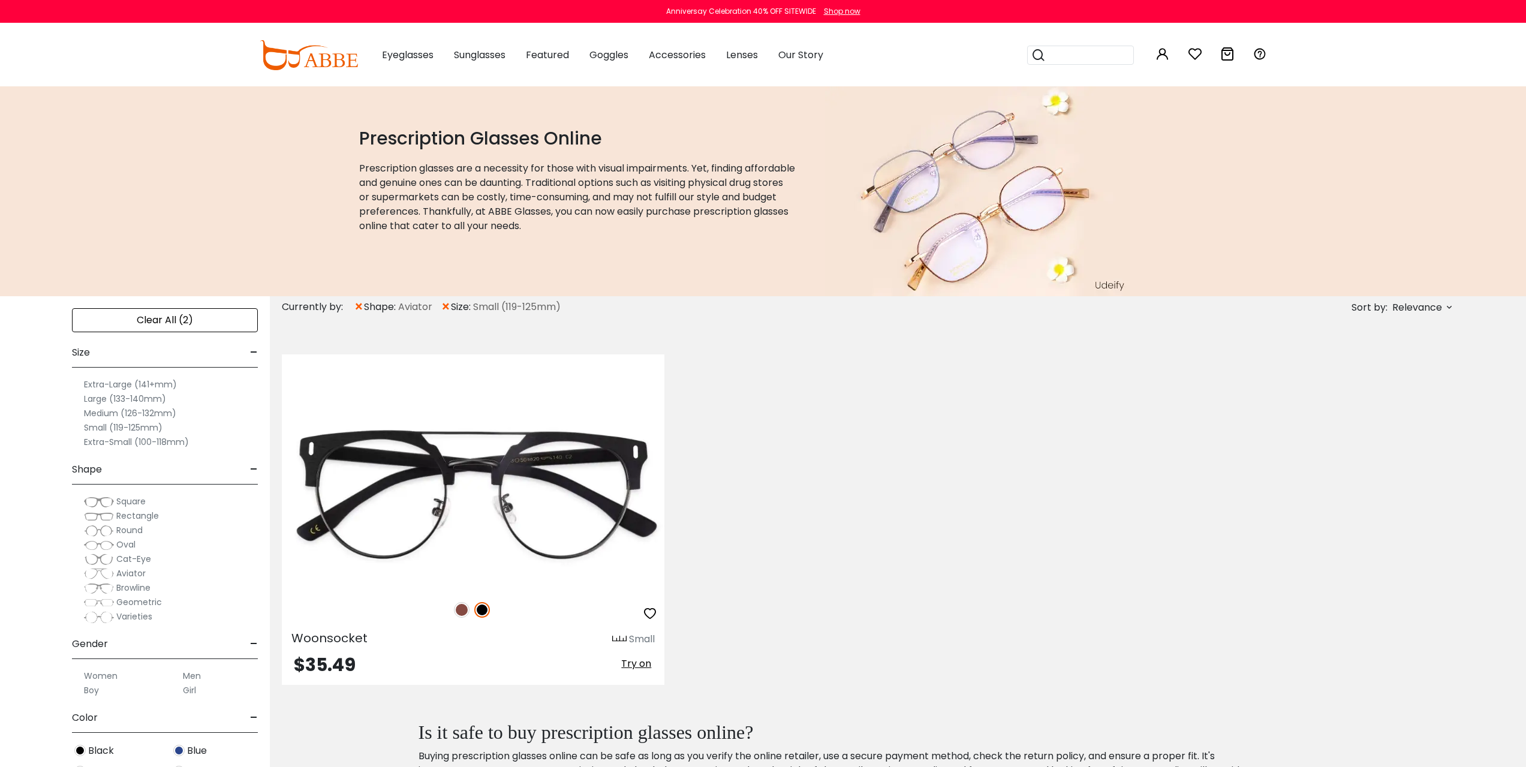
click at [126, 575] on span "Aviator" at bounding box center [130, 573] width 29 height 12
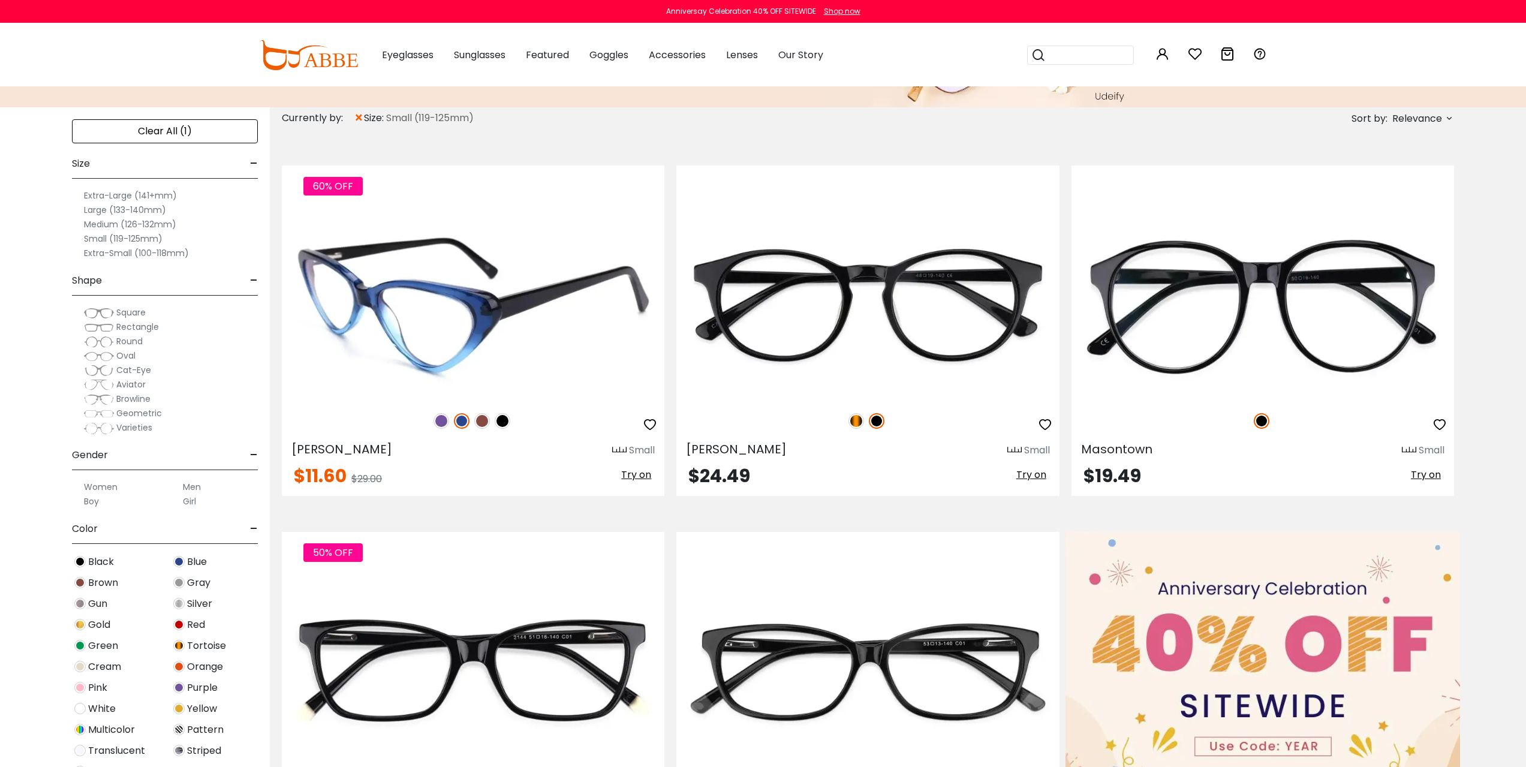
scroll to position [200, 0]
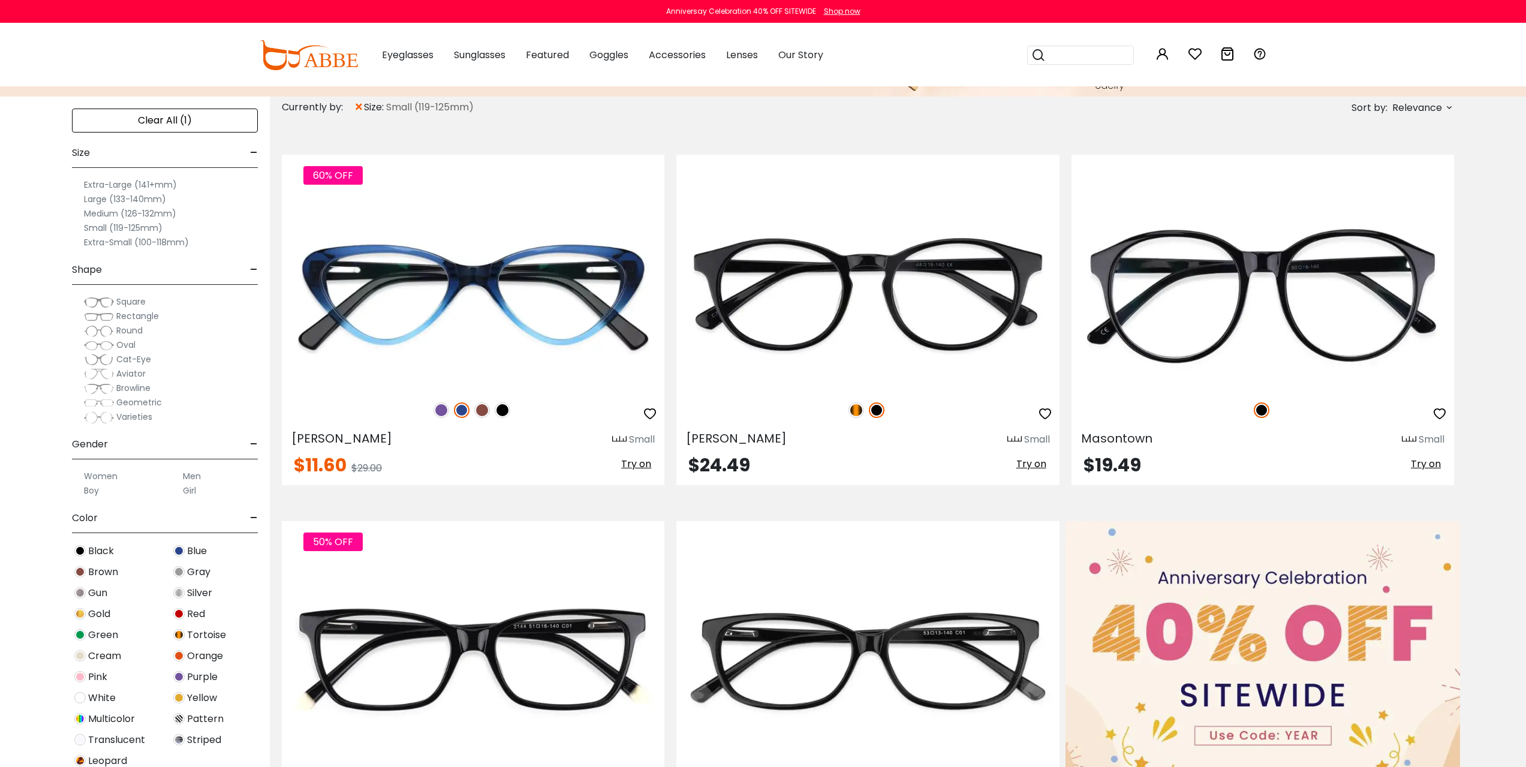
click at [118, 215] on label "Medium (126-132mm)" at bounding box center [130, 213] width 92 height 14
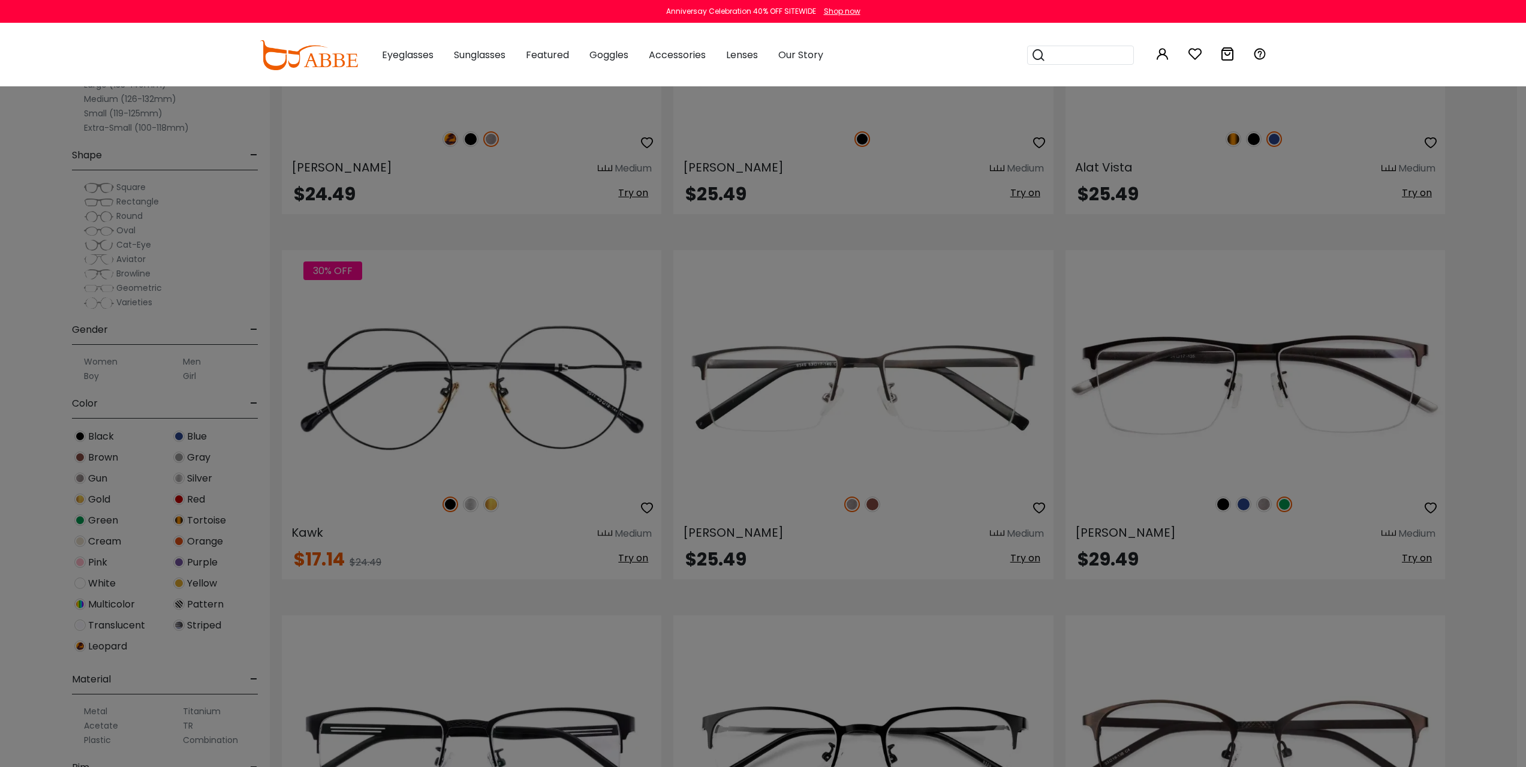
scroll to position [4599, 0]
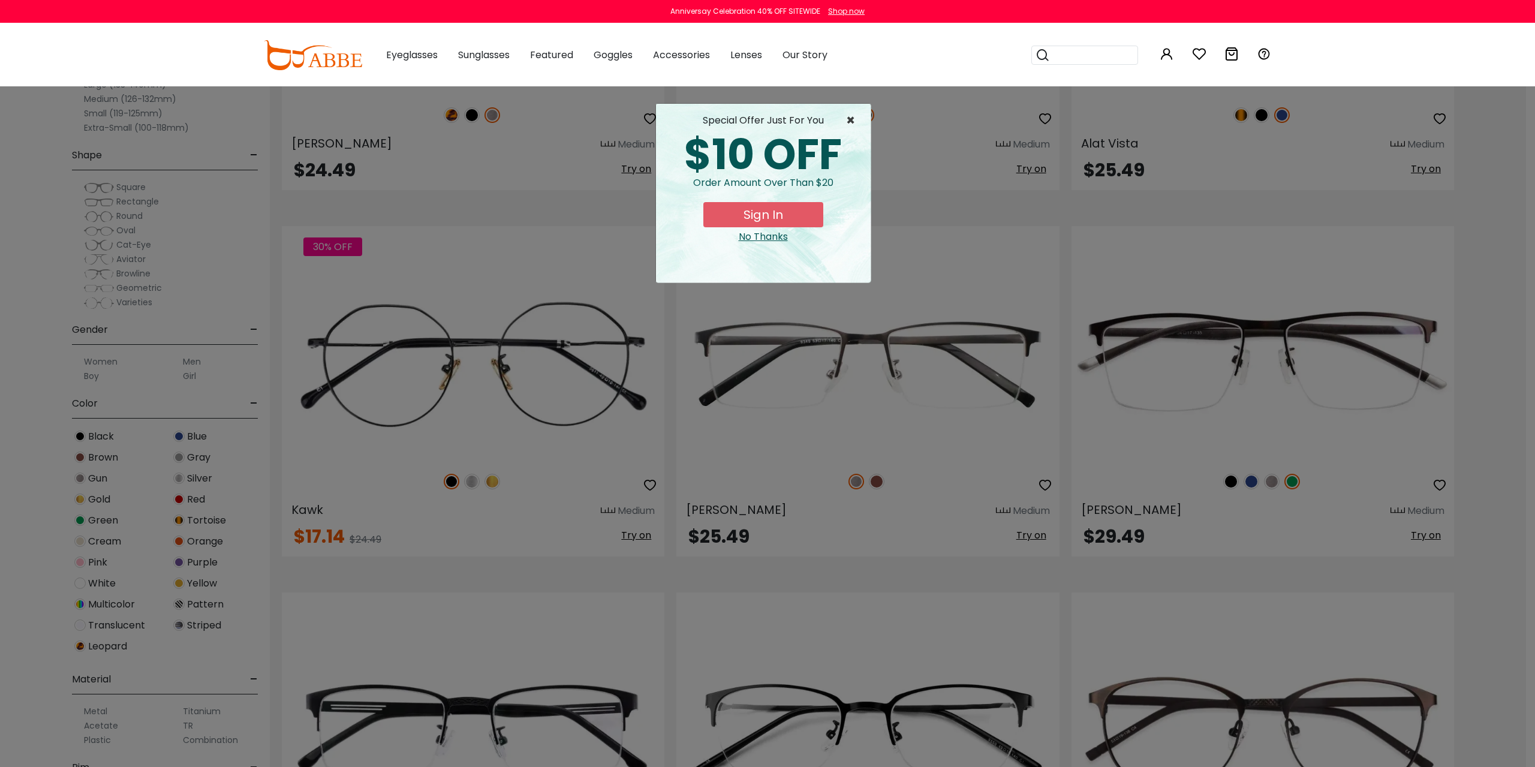
click at [851, 122] on span "×" at bounding box center [853, 120] width 15 height 14
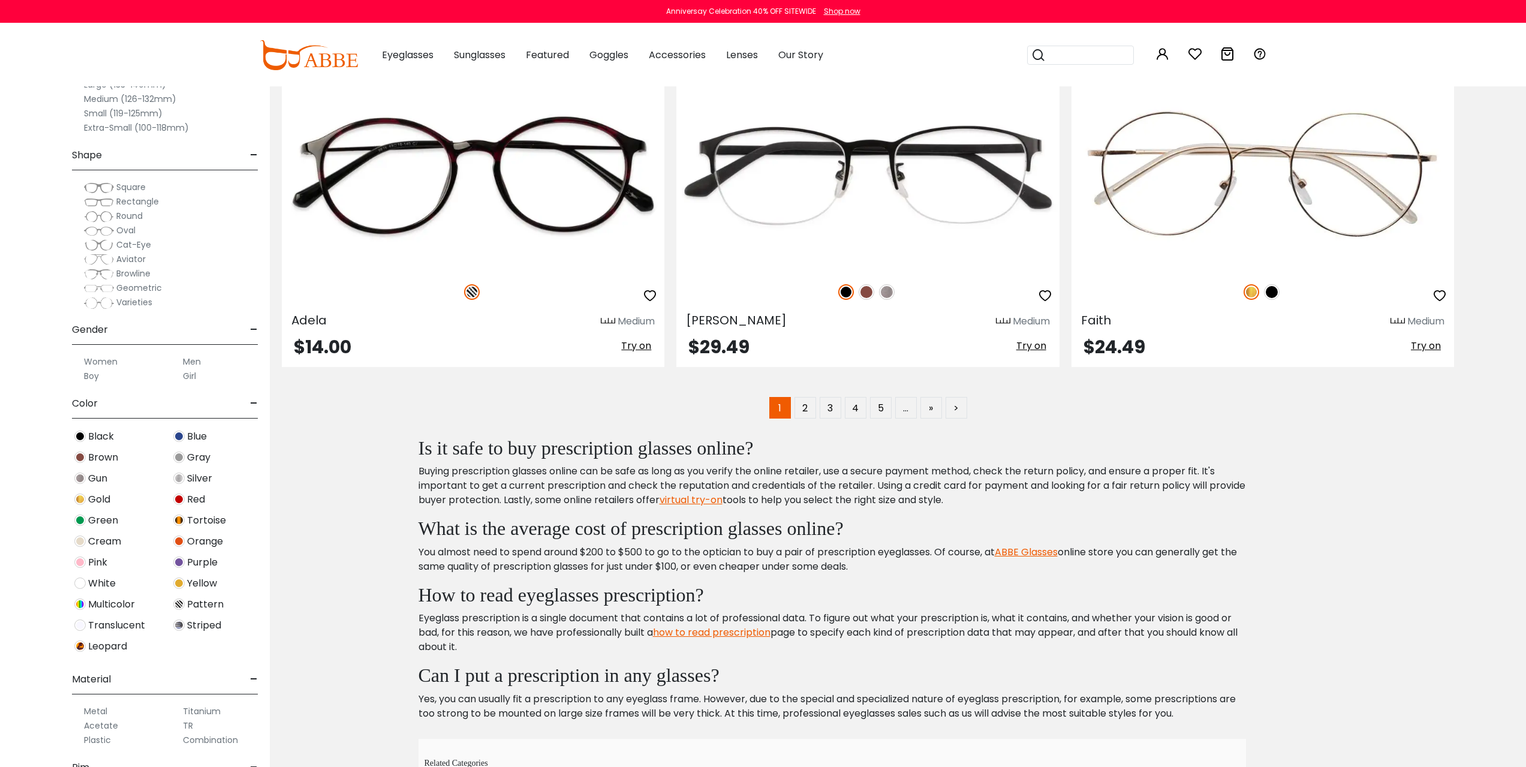
scroll to position [7397, 0]
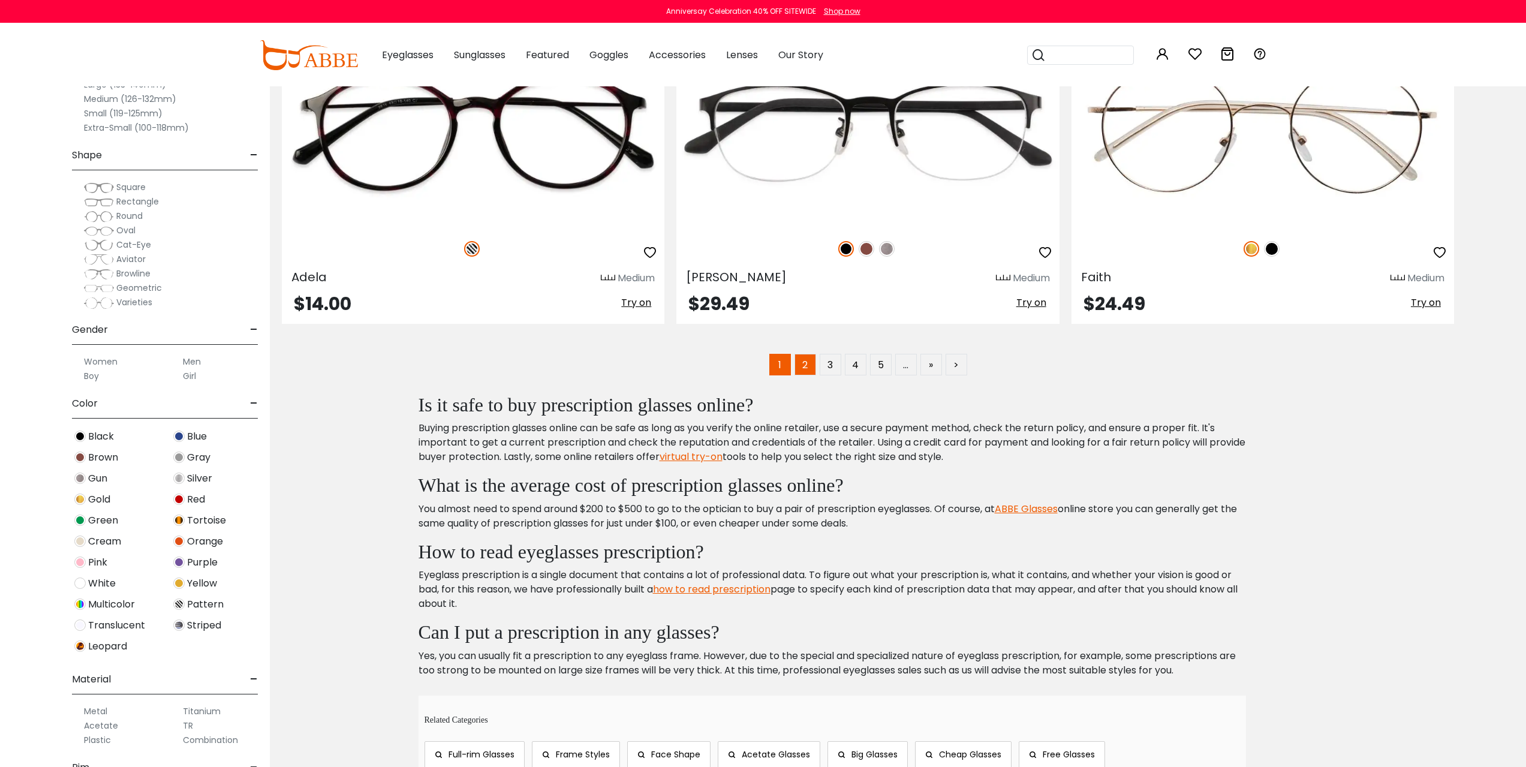
click at [804, 363] on link "2" at bounding box center [806, 365] width 22 height 22
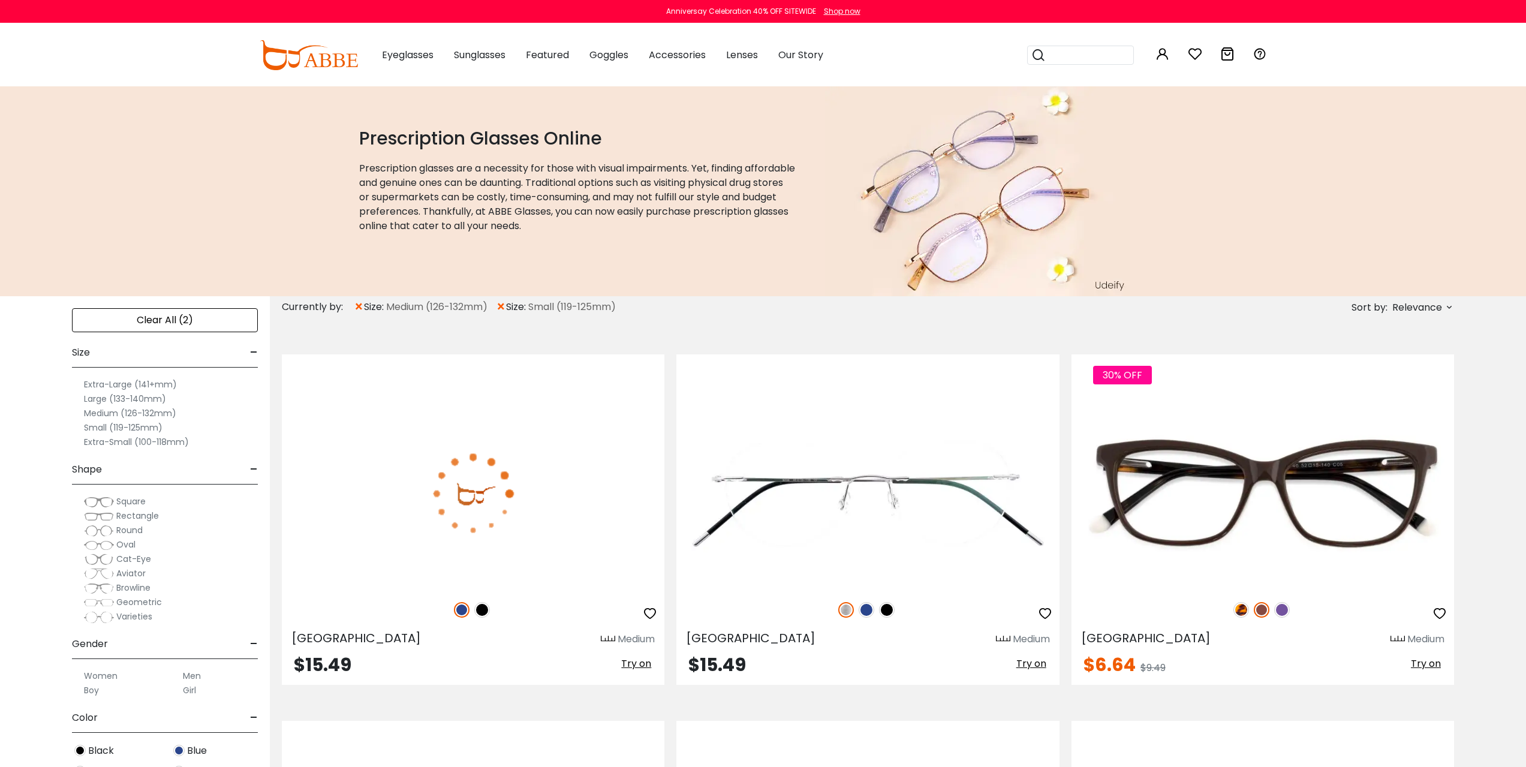
click at [130, 576] on span "Aviator" at bounding box center [130, 573] width 29 height 12
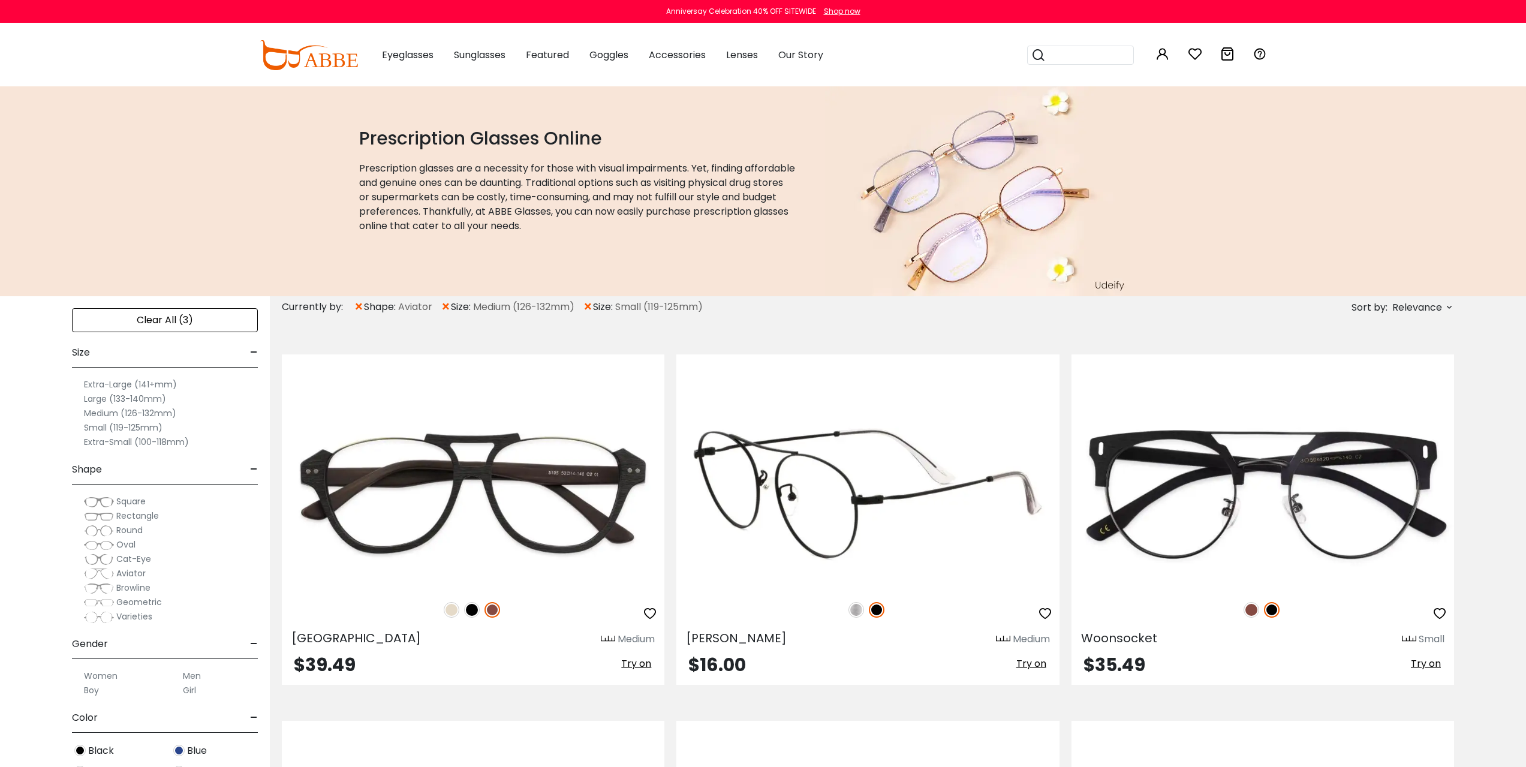
click at [831, 528] on img at bounding box center [868, 493] width 383 height 191
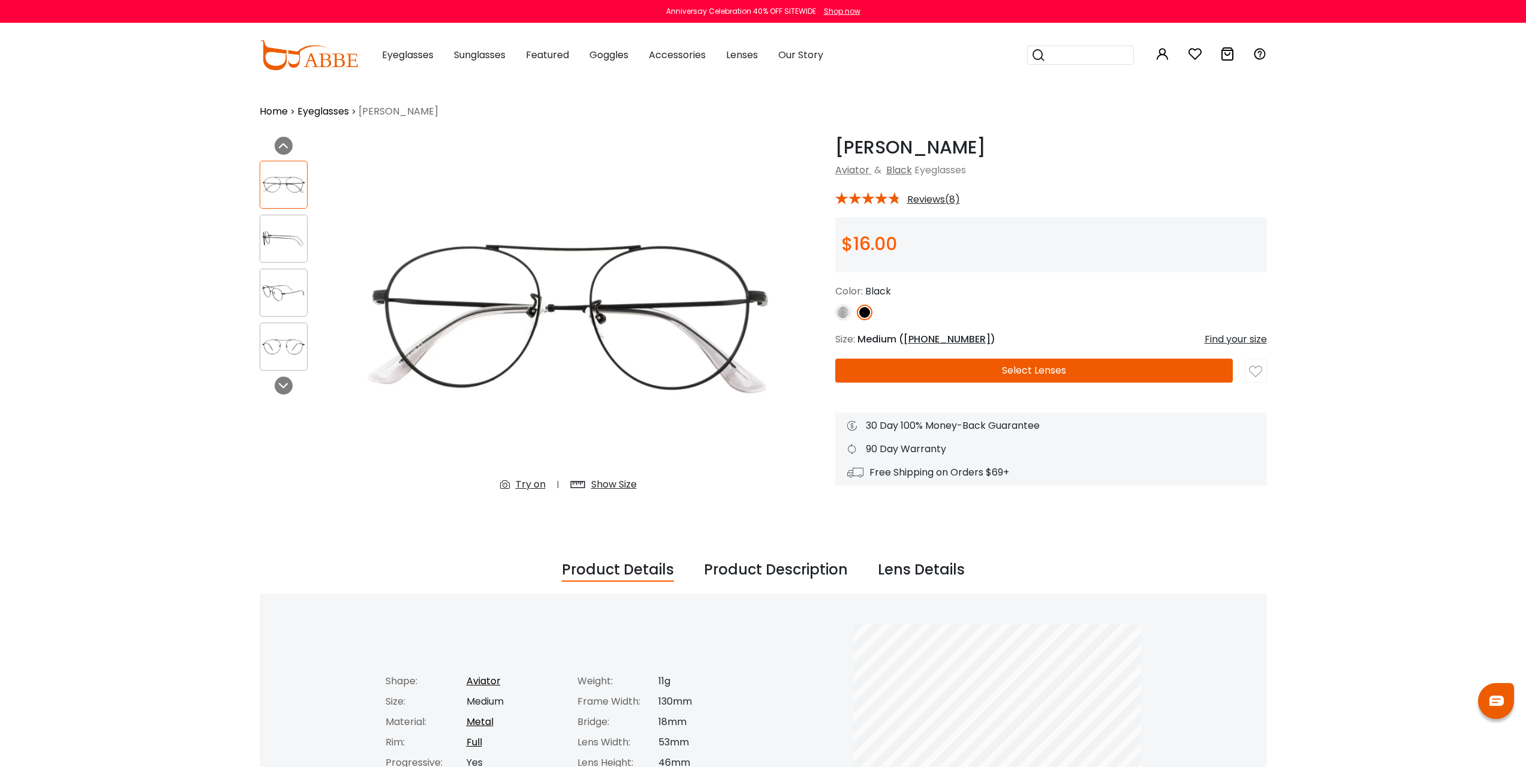
click at [950, 375] on button "Select Lenses" at bounding box center [1034, 371] width 398 height 24
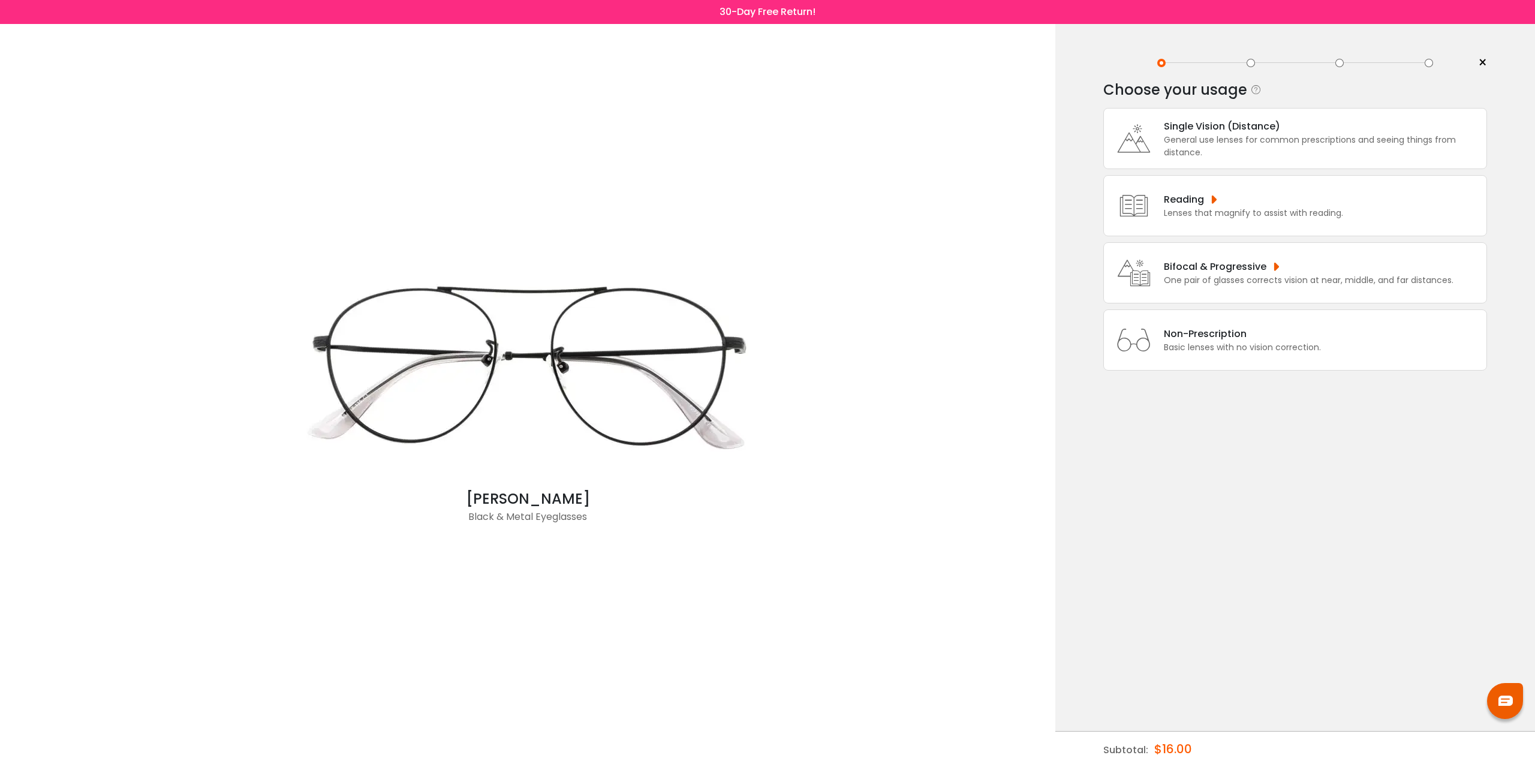
click at [1212, 259] on div "Bifocal & Progressive One pair of glasses corrects vision at near, middle, and …" at bounding box center [1296, 272] width 384 height 61
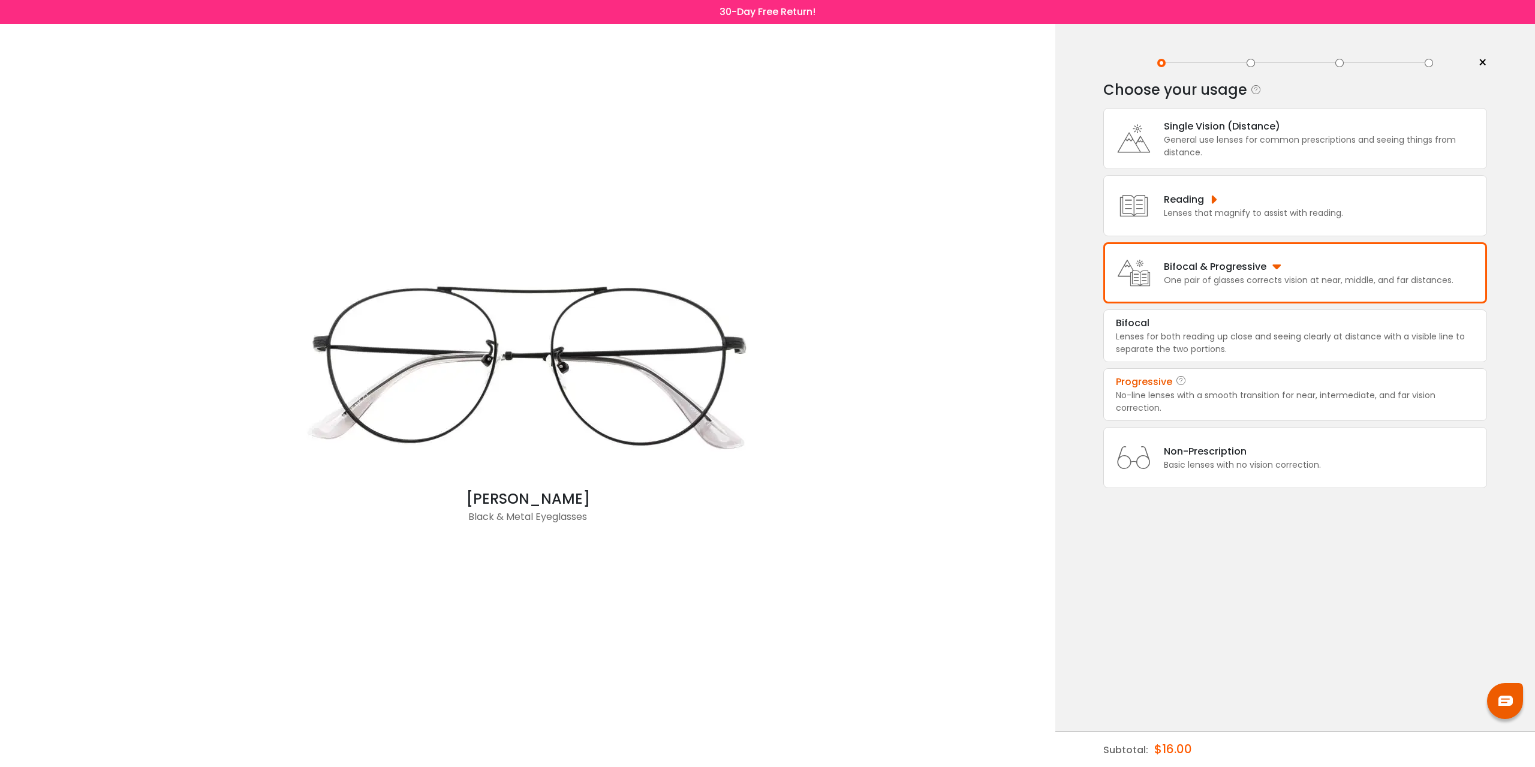
drag, startPoint x: 1150, startPoint y: 392, endPoint x: 1181, endPoint y: 389, distance: 30.8
click at [1150, 392] on div "No-line lenses with a smooth transition for near, intermediate, and far vision …" at bounding box center [1295, 401] width 359 height 25
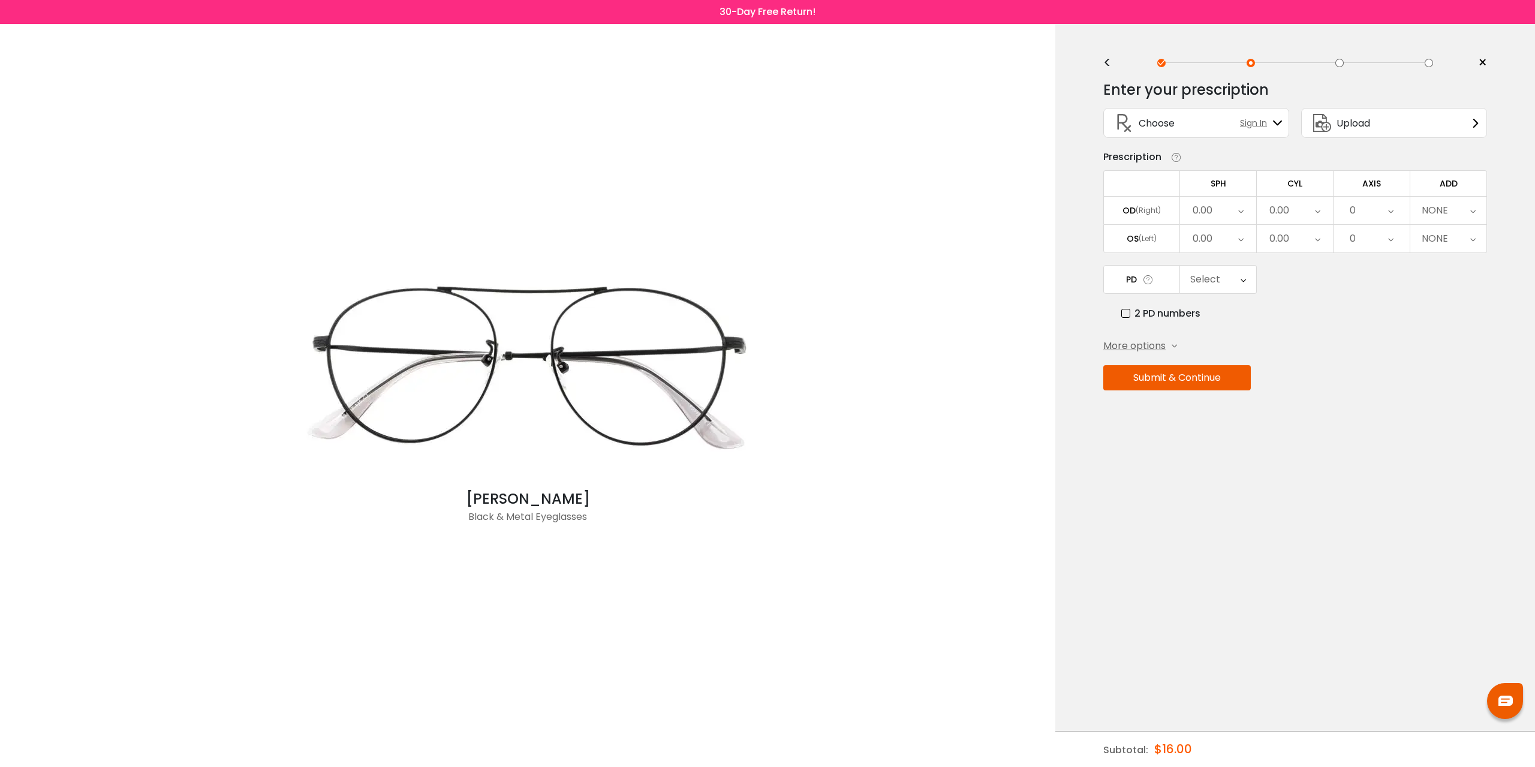
click at [1225, 208] on div "0.00" at bounding box center [1218, 211] width 76 height 28
click at [1221, 305] on li "+2.00" at bounding box center [1218, 308] width 76 height 22
click at [1224, 238] on div "0.00" at bounding box center [1218, 239] width 76 height 28
click at [1225, 339] on li "+2.00" at bounding box center [1218, 337] width 76 height 22
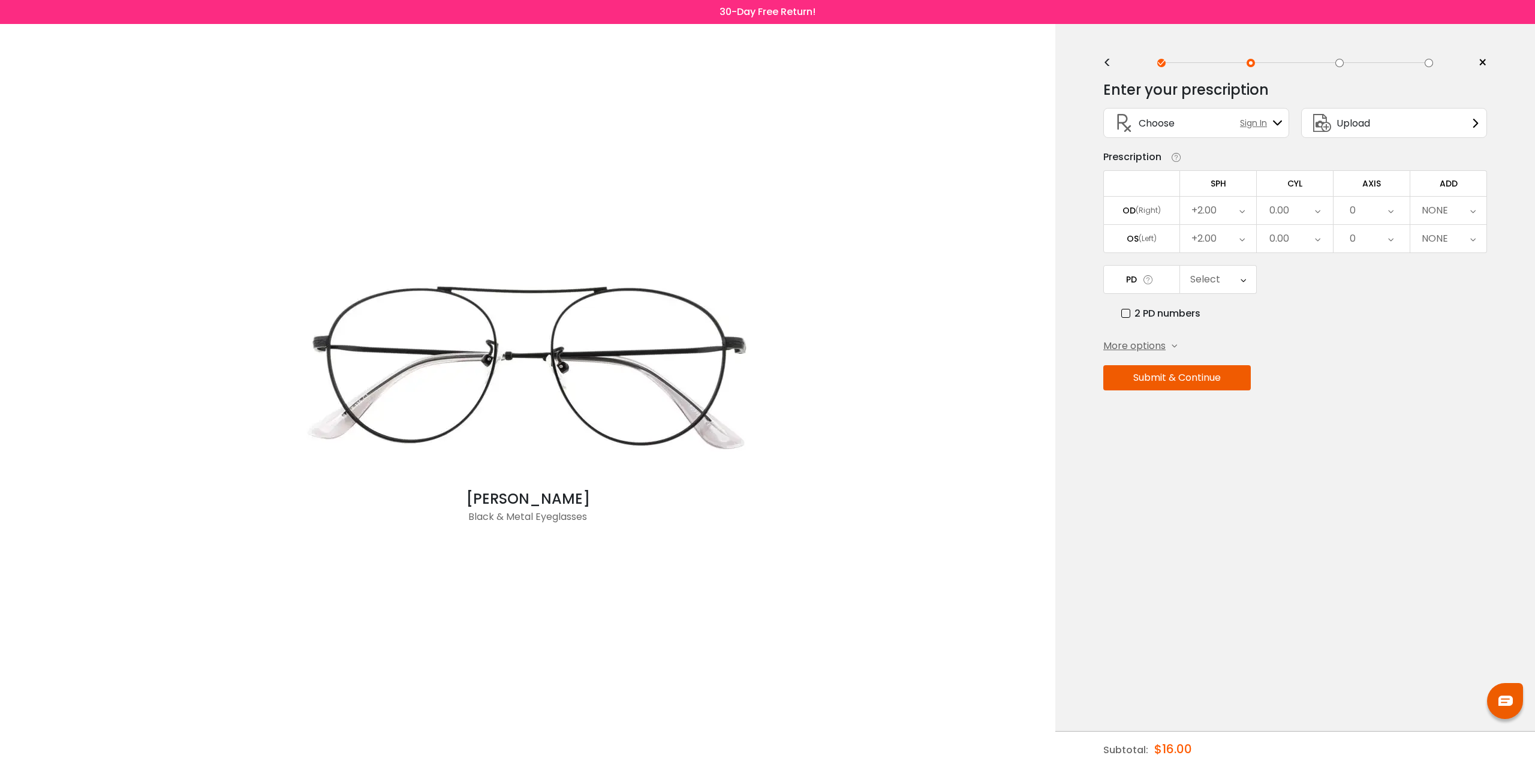
click at [1362, 211] on div "0" at bounding box center [1372, 211] width 76 height 28
click at [1374, 241] on li "None" at bounding box center [1372, 236] width 76 height 22
click at [1385, 241] on div "0" at bounding box center [1372, 239] width 76 height 28
click at [1375, 236] on div "0" at bounding box center [1372, 239] width 76 height 28
click at [1457, 203] on div "NONE" at bounding box center [1449, 211] width 76 height 28
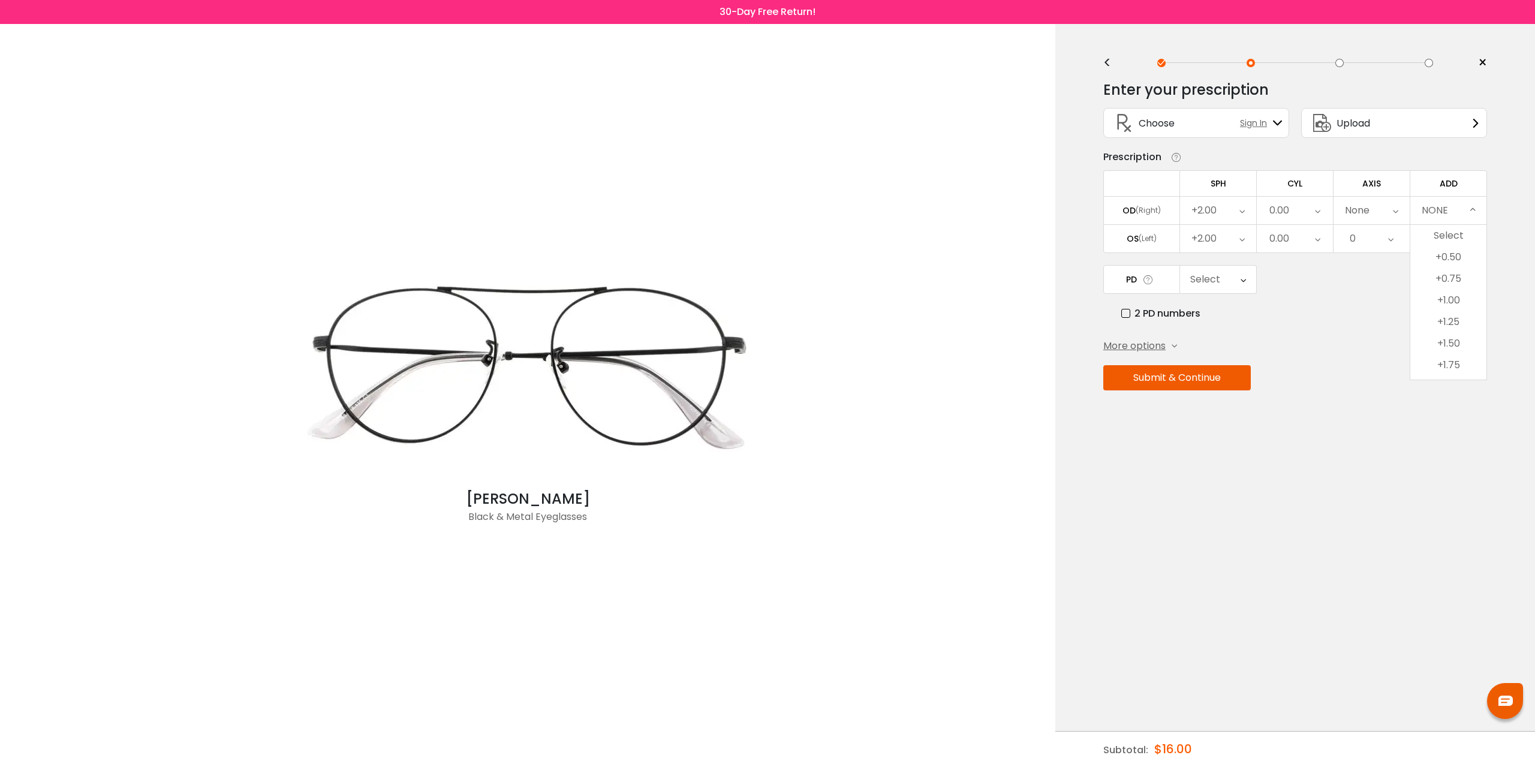
click at [1455, 209] on div "NONE" at bounding box center [1449, 211] width 76 height 28
click at [1453, 236] on div "NONE" at bounding box center [1449, 239] width 76 height 28
click at [1129, 310] on label "2 PD numbers" at bounding box center [1161, 313] width 79 height 15
click at [1223, 280] on div "Right PD" at bounding box center [1208, 280] width 40 height 24
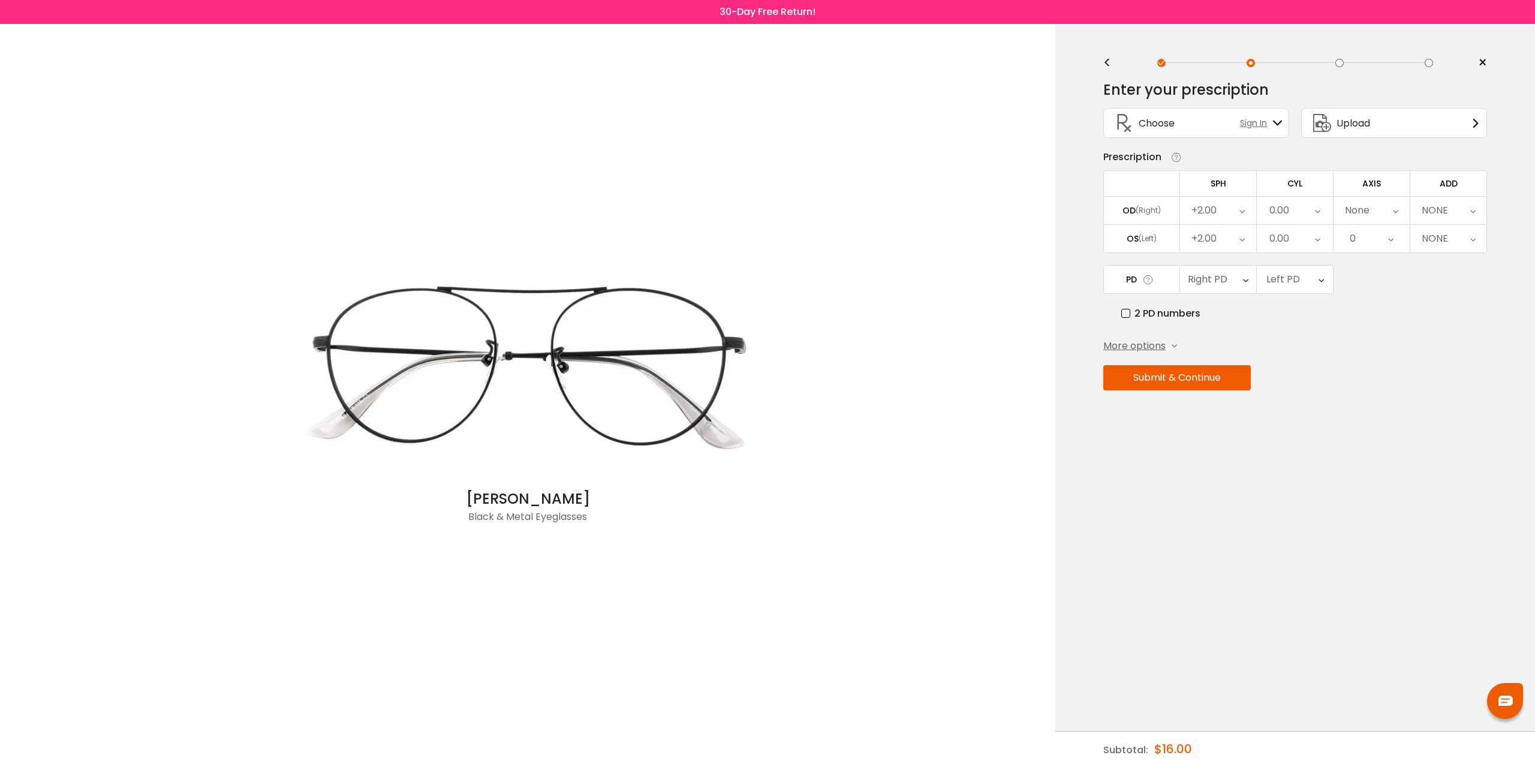
scroll to position [268, 0]
click at [1225, 281] on div "Right PD" at bounding box center [1208, 280] width 40 height 24
click at [1129, 345] on span "More options" at bounding box center [1135, 346] width 62 height 14
click at [1110, 364] on label "Add Prism" at bounding box center [1135, 366] width 62 height 15
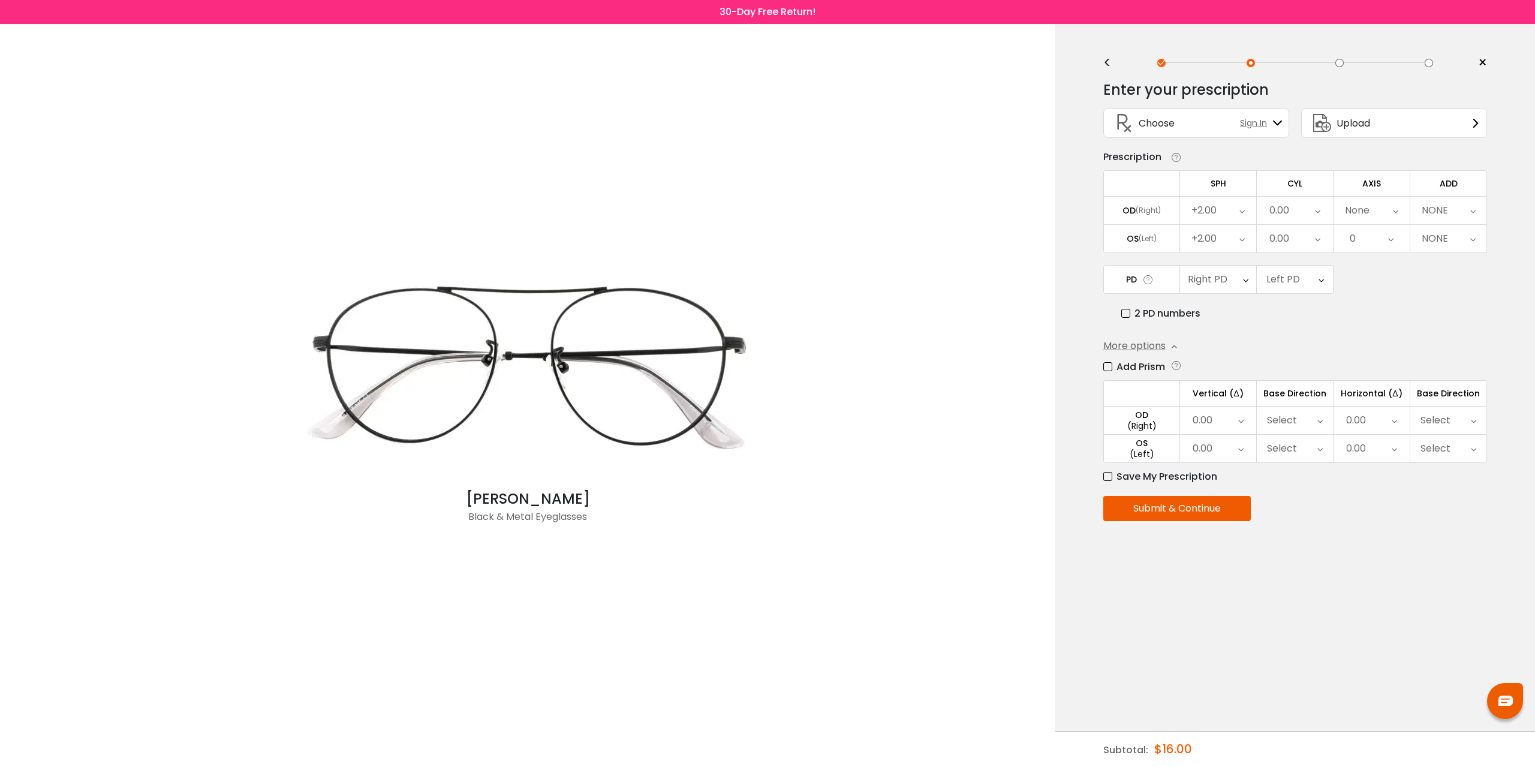
click at [1220, 422] on div "0.00" at bounding box center [1218, 421] width 76 height 28
click at [1221, 422] on div "0.00" at bounding box center [1218, 421] width 76 height 28
click at [1377, 402] on td "Horizontal (Δ)" at bounding box center [1372, 393] width 77 height 26
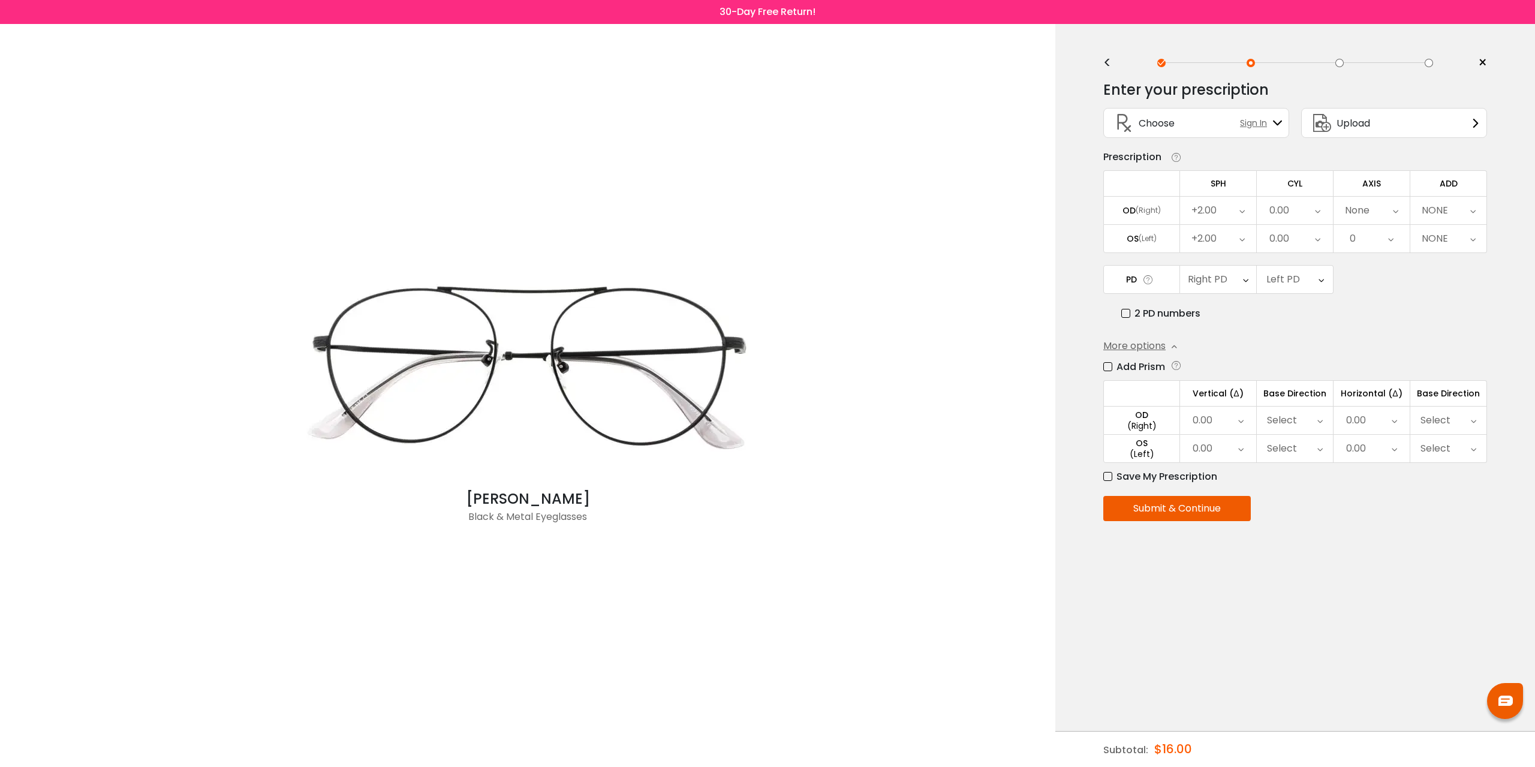
click at [1376, 411] on div "0.00" at bounding box center [1372, 421] width 76 height 28
click at [1383, 465] on li "0.50" at bounding box center [1372, 467] width 76 height 22
click at [1364, 449] on div "0.00" at bounding box center [1357, 449] width 20 height 24
click at [1376, 500] on li "0.50" at bounding box center [1372, 496] width 76 height 22
click at [1455, 419] on div "Select" at bounding box center [1449, 421] width 76 height 28
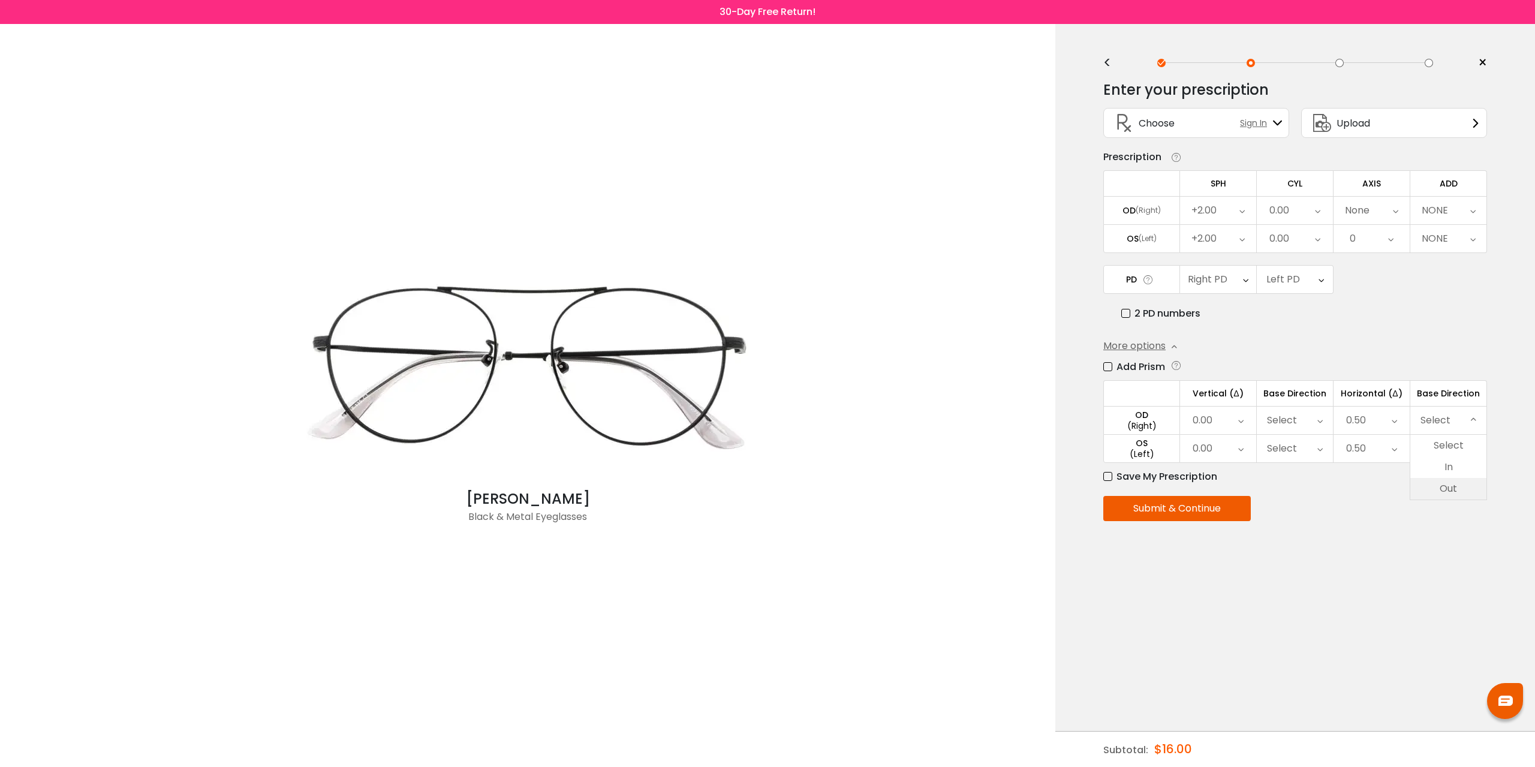
click at [1453, 487] on li "Out" at bounding box center [1449, 489] width 76 height 22
click at [1457, 449] on div "Select" at bounding box center [1449, 449] width 76 height 28
click at [1450, 517] on li "Out" at bounding box center [1449, 517] width 76 height 22
click at [1294, 413] on div "Select" at bounding box center [1282, 420] width 30 height 24
click at [1296, 418] on div "Select" at bounding box center [1282, 420] width 30 height 24
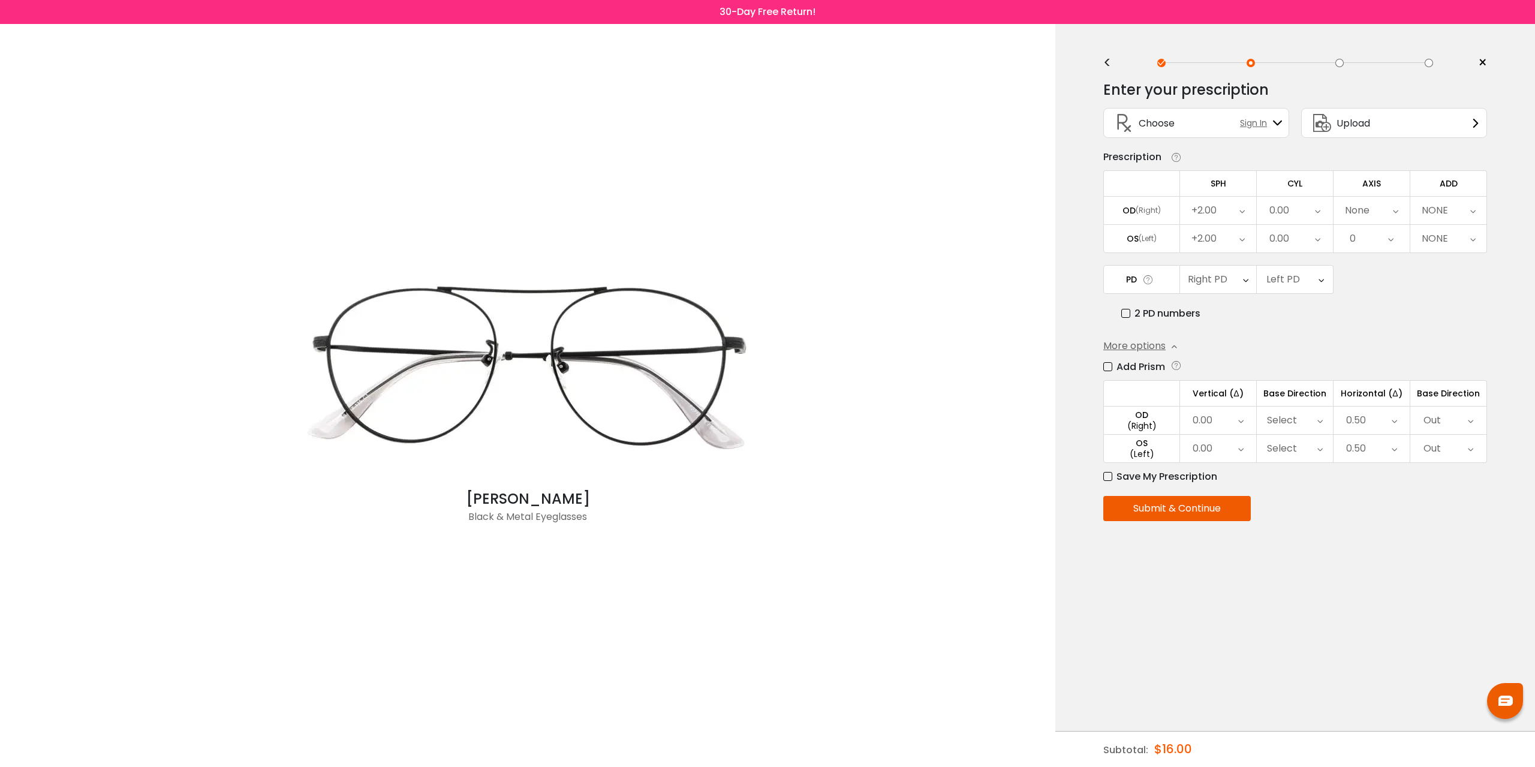
click at [1161, 512] on button "Submit & Continue" at bounding box center [1178, 508] width 148 height 25
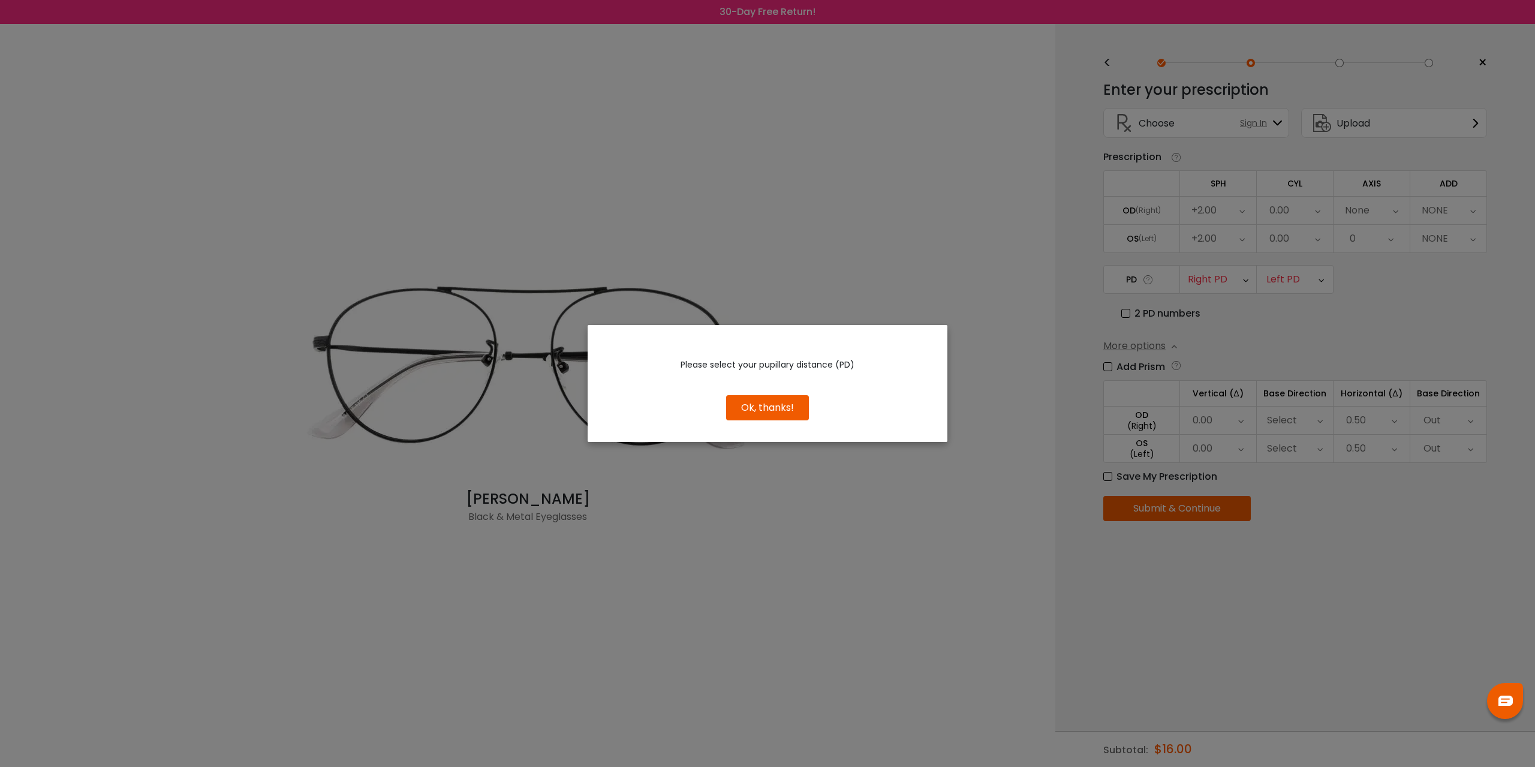
click at [780, 410] on button "Ok, thanks!" at bounding box center [767, 407] width 83 height 25
